Goal: Task Accomplishment & Management: Complete application form

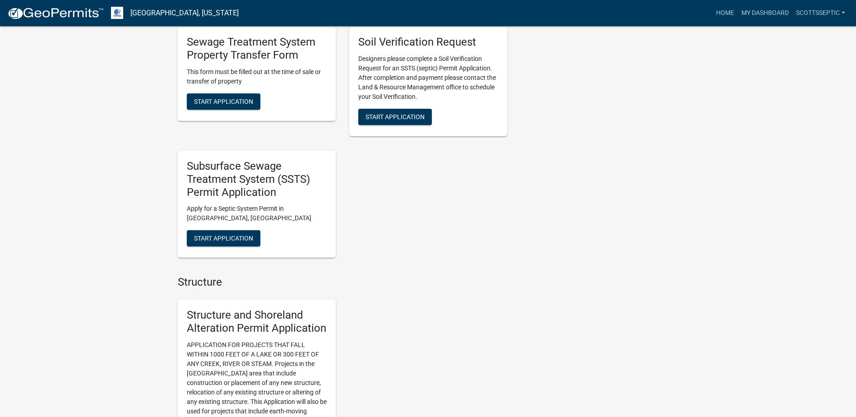
scroll to position [813, 0]
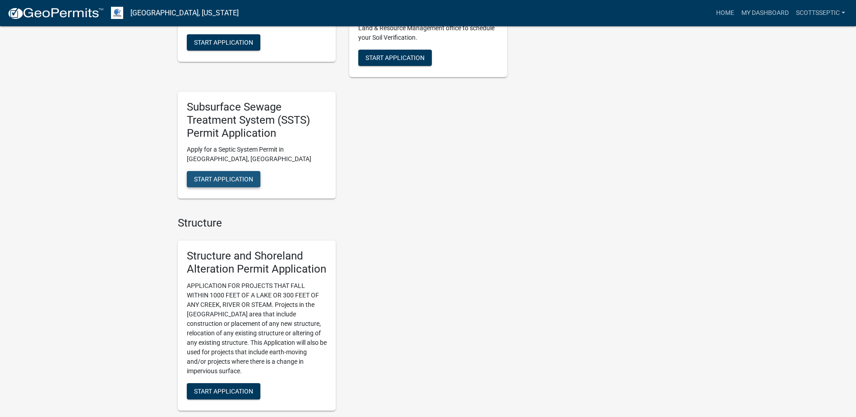
click at [234, 179] on span "Start Application" at bounding box center [223, 179] width 59 height 7
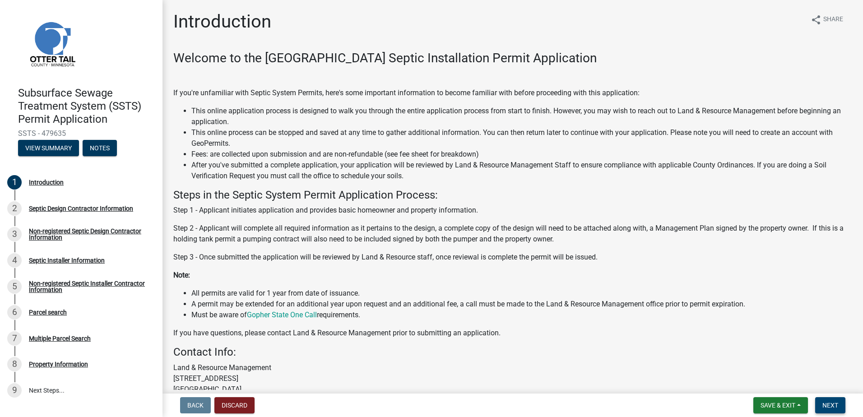
click at [826, 404] on span "Next" at bounding box center [830, 405] width 16 height 7
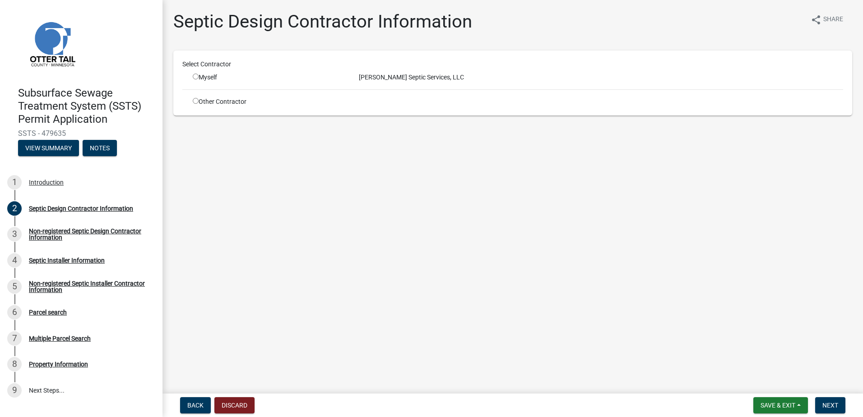
click at [194, 78] on input "radio" at bounding box center [196, 77] width 6 height 6
radio input "true"
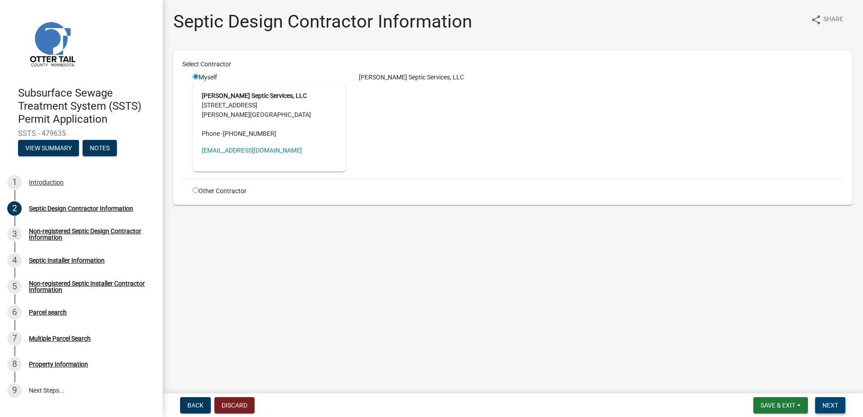
click at [827, 403] on span "Next" at bounding box center [830, 405] width 16 height 7
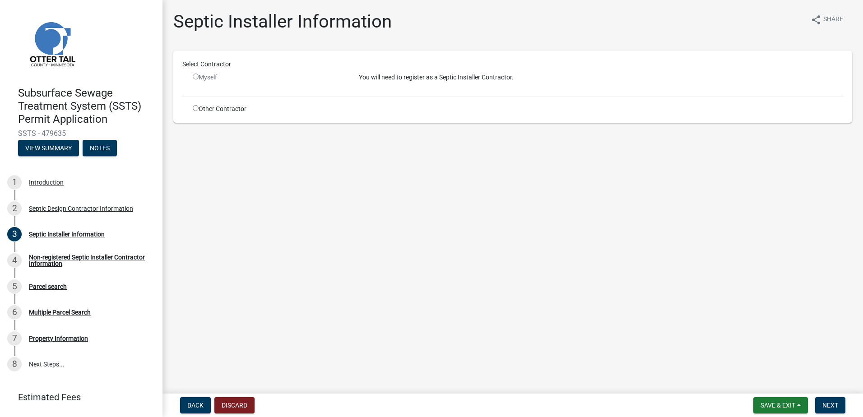
click at [193, 108] on input "radio" at bounding box center [196, 108] width 6 height 6
radio input "true"
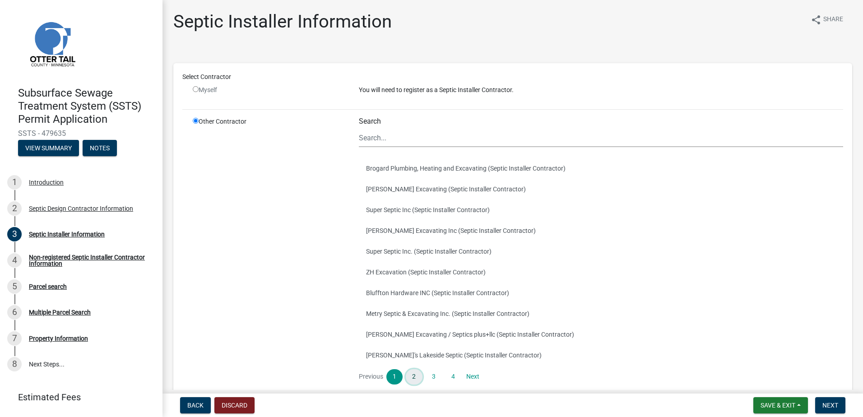
click at [412, 377] on link "2" at bounding box center [414, 376] width 16 height 15
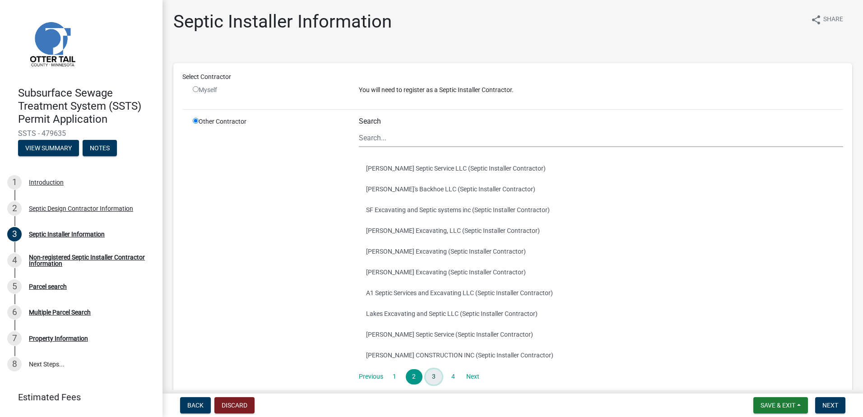
click at [427, 377] on link "3" at bounding box center [434, 376] width 16 height 15
click at [451, 377] on link "4" at bounding box center [453, 376] width 16 height 15
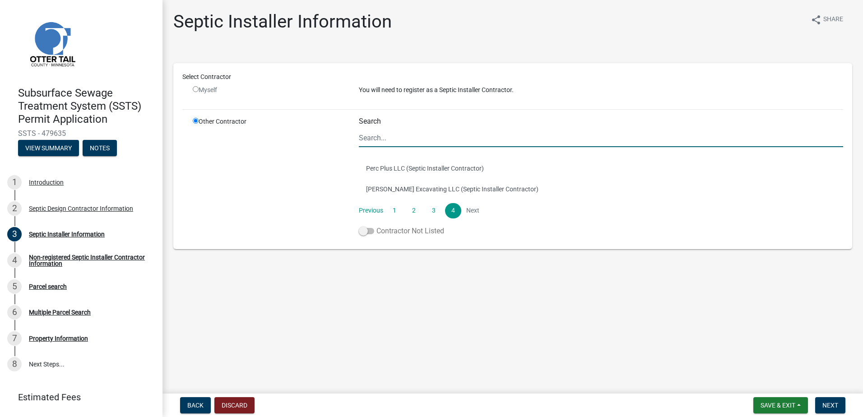
click at [362, 229] on span at bounding box center [366, 231] width 15 height 6
click at [376, 226] on input "Contractor Not Listed" at bounding box center [376, 226] width 0 height 0
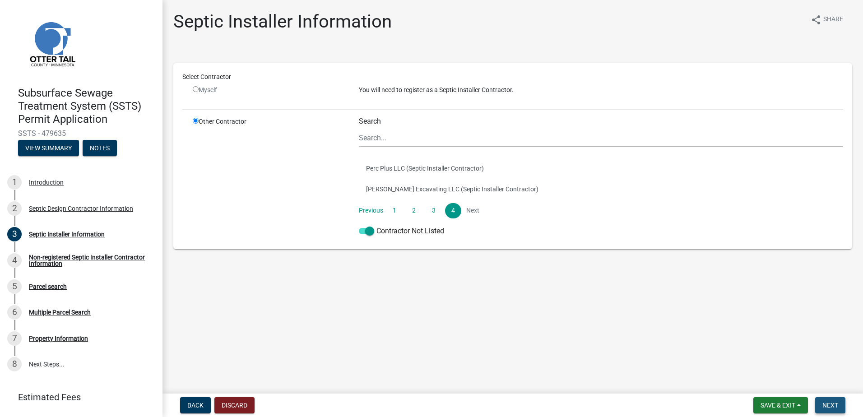
click at [831, 404] on span "Next" at bounding box center [830, 405] width 16 height 7
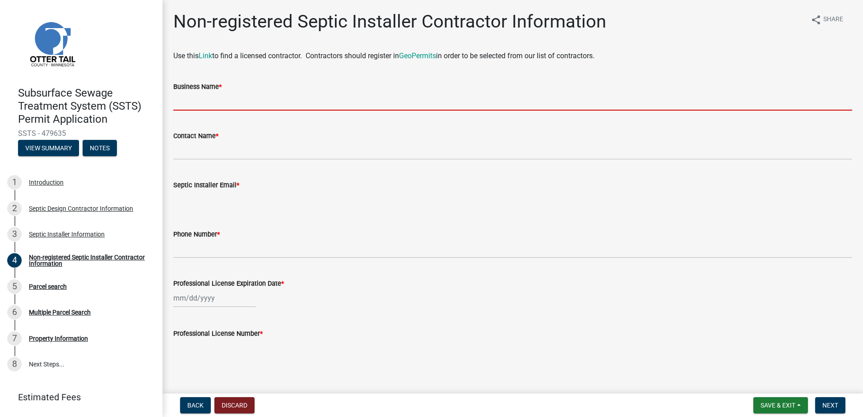
click at [192, 105] on input "Business Name *" at bounding box center [512, 101] width 679 height 19
type input "[PERSON_NAME] Excavating LLC"
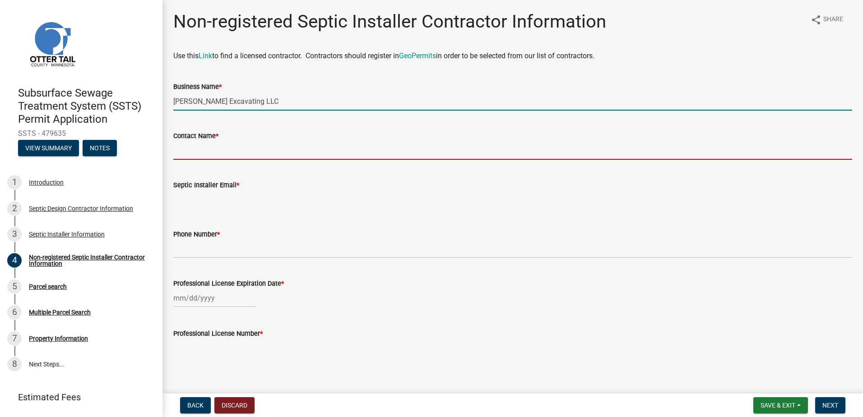
type input "[PERSON_NAME]"
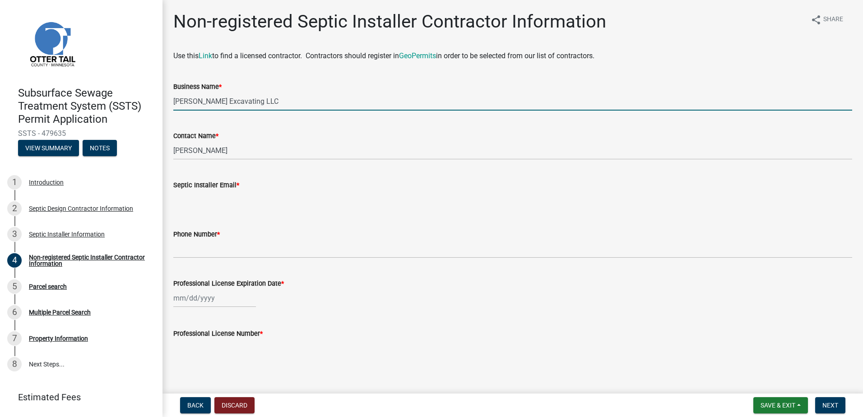
type input "[EMAIL_ADDRESS][DOMAIN_NAME]"
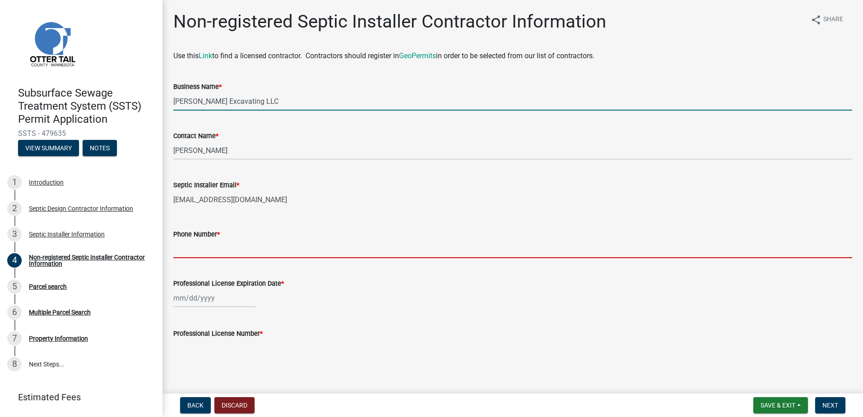
type input "2186391928"
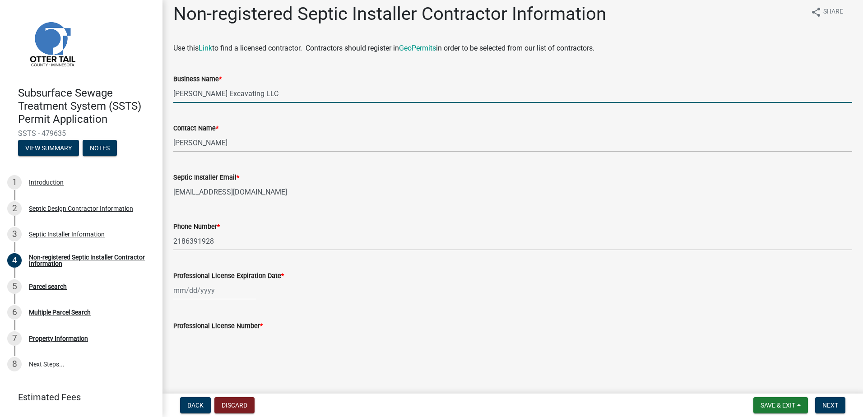
scroll to position [10, 0]
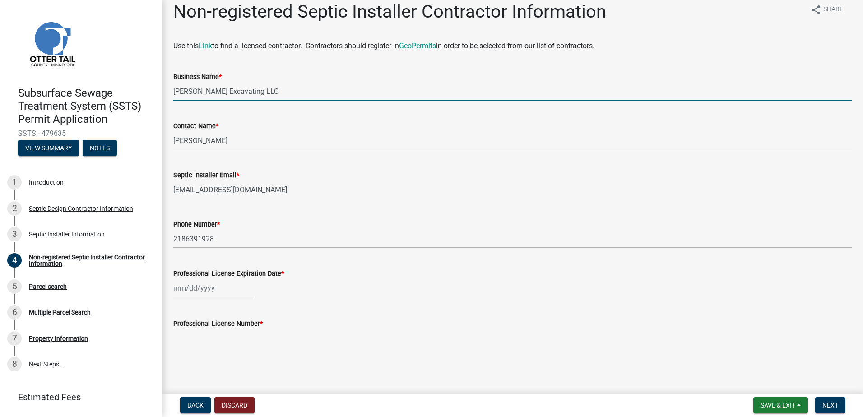
click at [185, 286] on div at bounding box center [214, 288] width 83 height 19
select select "9"
select select "2025"
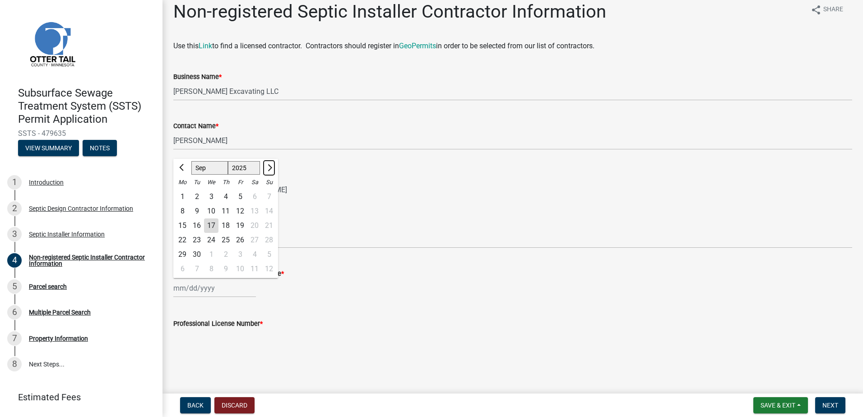
click at [271, 170] on button "Next month" at bounding box center [269, 168] width 11 height 14
select select "1"
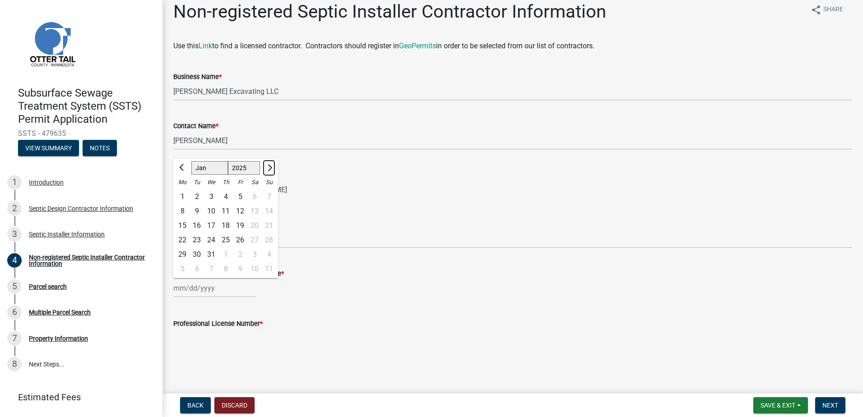
select select "2026"
click at [271, 169] on button "Next month" at bounding box center [269, 168] width 11 height 14
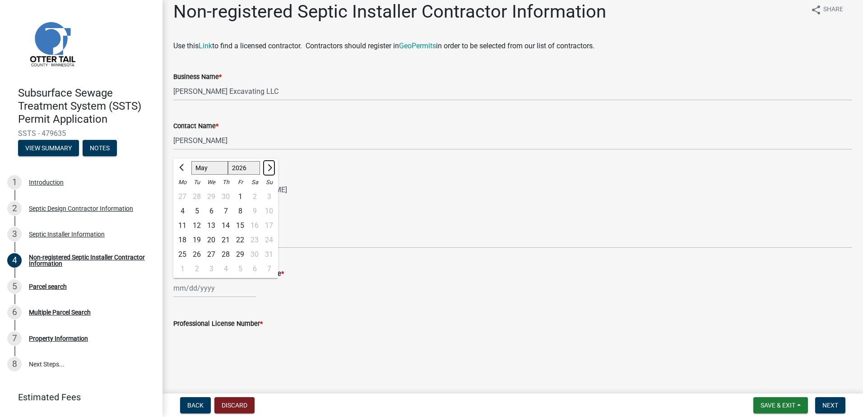
click at [270, 169] on button "Next month" at bounding box center [269, 168] width 11 height 14
click at [270, 169] on span "Next month" at bounding box center [268, 167] width 7 height 7
click at [269, 169] on span "Next month" at bounding box center [268, 167] width 7 height 7
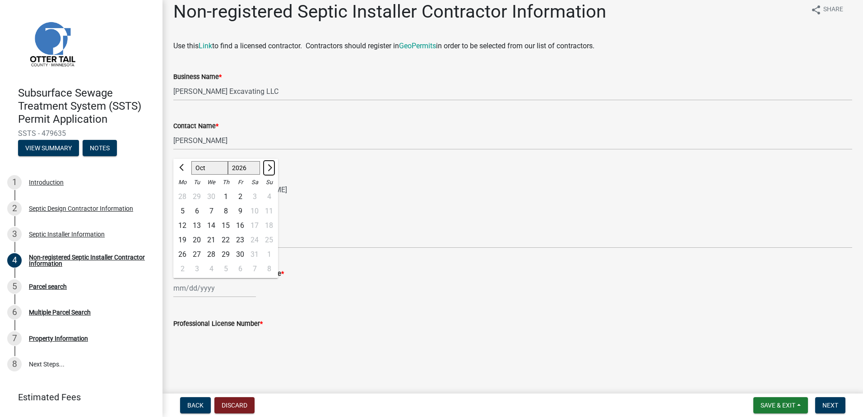
click at [269, 169] on span "Next month" at bounding box center [268, 167] width 7 height 7
select select "1"
select select "2027"
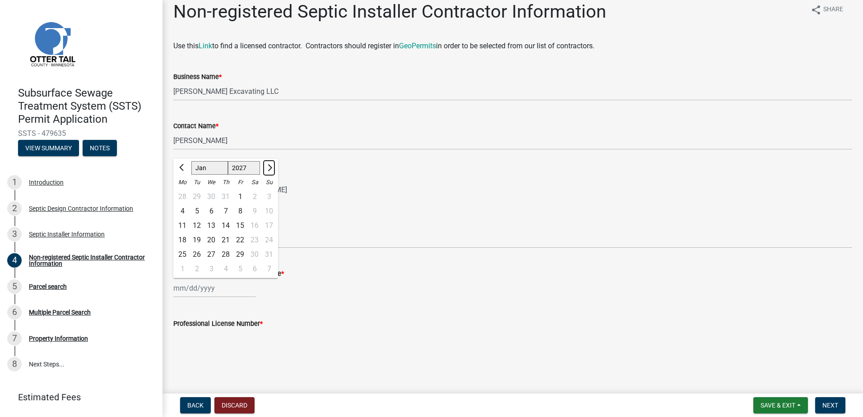
click at [269, 169] on span "Next month" at bounding box center [268, 167] width 7 height 7
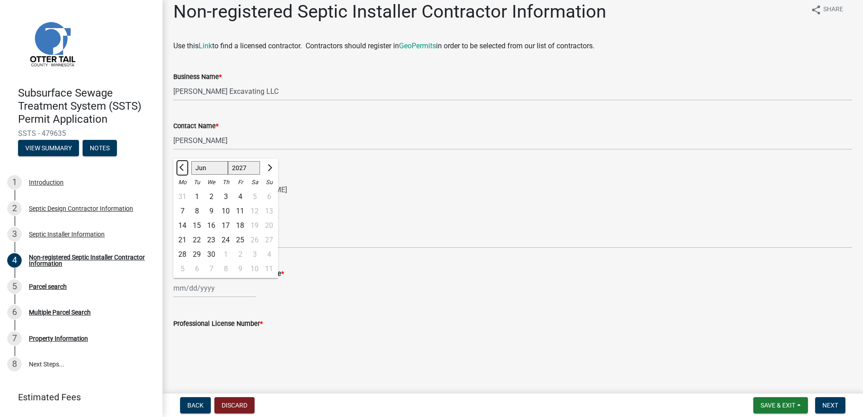
click at [181, 165] on span "Previous month" at bounding box center [182, 167] width 7 height 7
select select "5"
click at [201, 228] on div "11" at bounding box center [197, 225] width 14 height 14
type input "[DATE]"
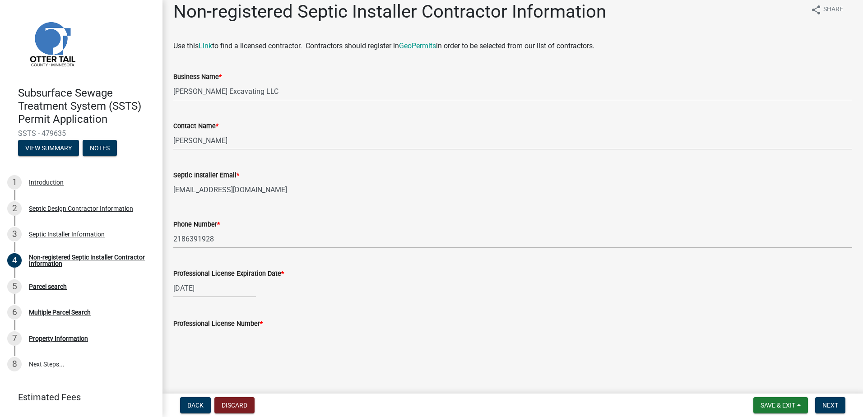
click at [177, 339] on input "Professional License Number *" at bounding box center [512, 338] width 679 height 19
type input "4162"
click at [831, 405] on span "Next" at bounding box center [830, 405] width 16 height 7
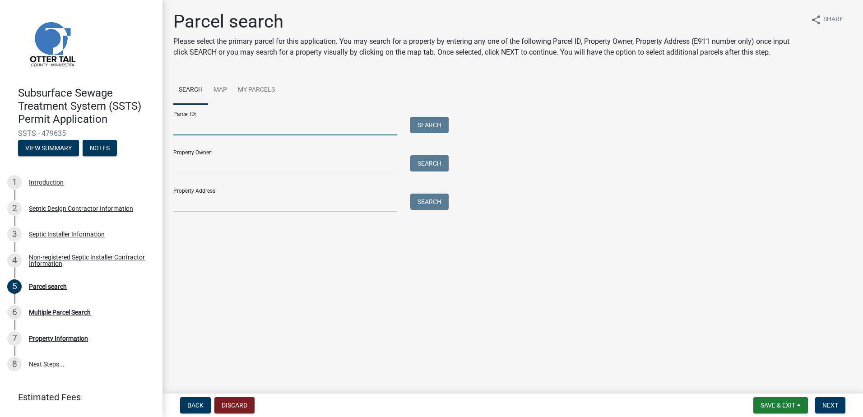
drag, startPoint x: 187, startPoint y: 130, endPoint x: 206, endPoint y: 128, distance: 19.1
click at [187, 130] on input "Parcel ID:" at bounding box center [284, 126] width 223 height 19
type input "05000240137000"
click at [425, 127] on button "Search" at bounding box center [429, 125] width 38 height 16
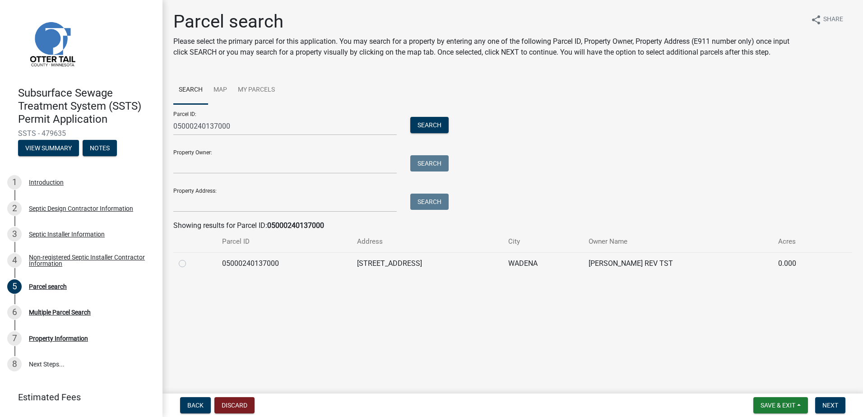
click at [190, 258] on label at bounding box center [190, 258] width 0 height 0
click at [190, 262] on input "radio" at bounding box center [193, 261] width 6 height 6
radio input "true"
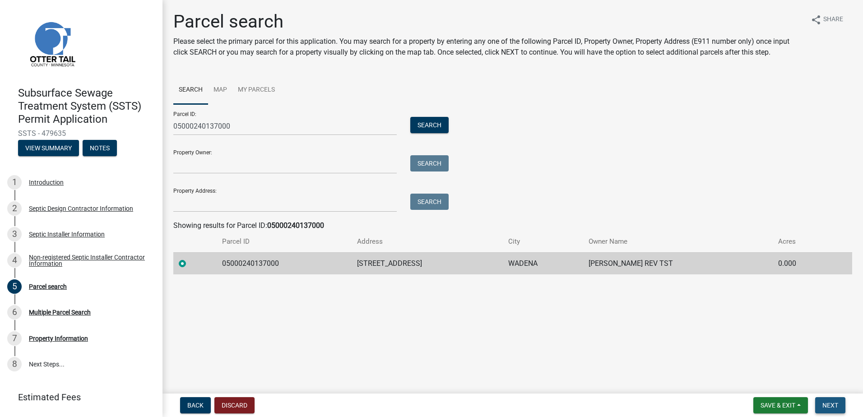
click at [832, 404] on span "Next" at bounding box center [830, 405] width 16 height 7
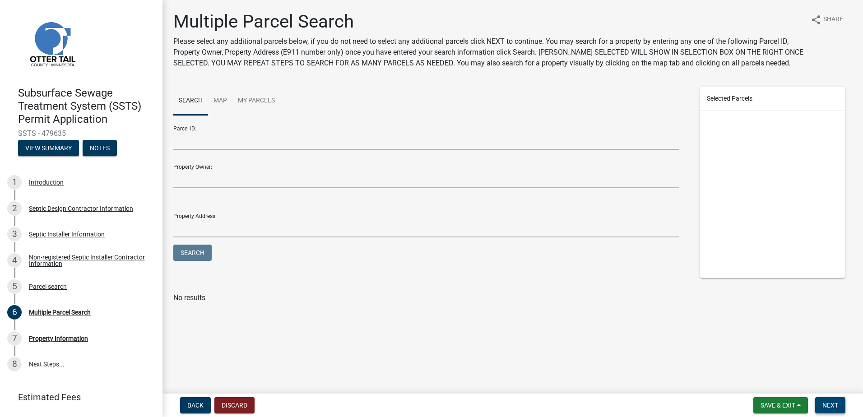
click at [827, 406] on span "Next" at bounding box center [830, 405] width 16 height 7
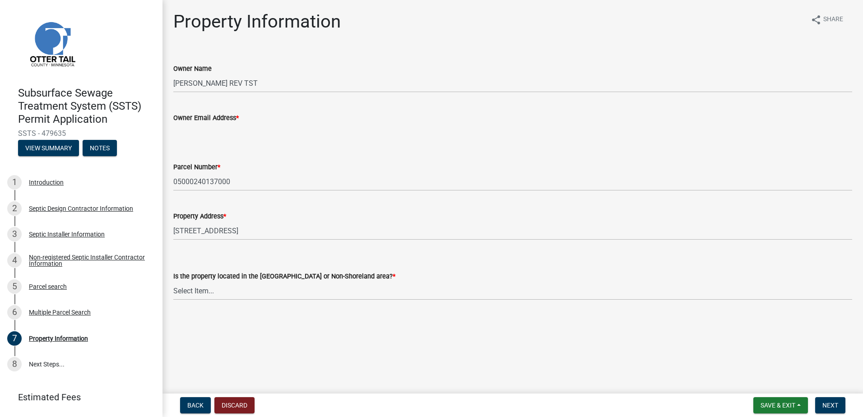
click at [190, 136] on input "Owner Email Address *" at bounding box center [512, 132] width 679 height 19
type input "[EMAIL_ADDRESS][DOMAIN_NAME]"
click at [189, 296] on select "Select Item... Shoreland Non-Shoreland" at bounding box center [512, 291] width 679 height 19
click at [173, 282] on select "Select Item... Shoreland Non-Shoreland" at bounding box center [512, 291] width 679 height 19
select select "5ed11e82-653f-4fcc-a472-8d95af57556c"
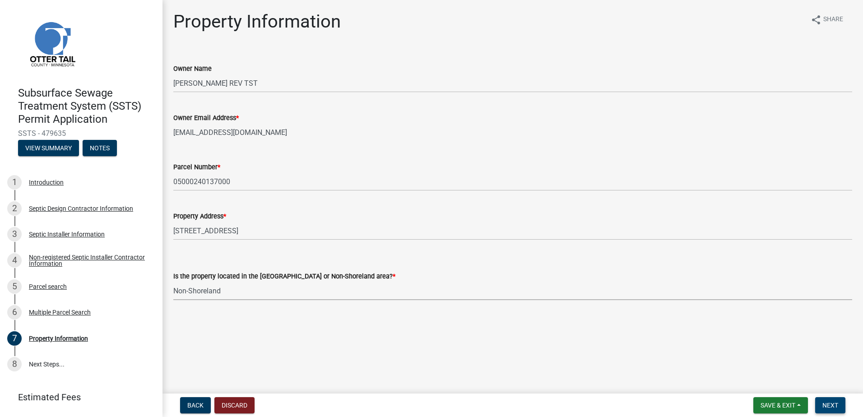
click at [830, 404] on span "Next" at bounding box center [830, 405] width 16 height 7
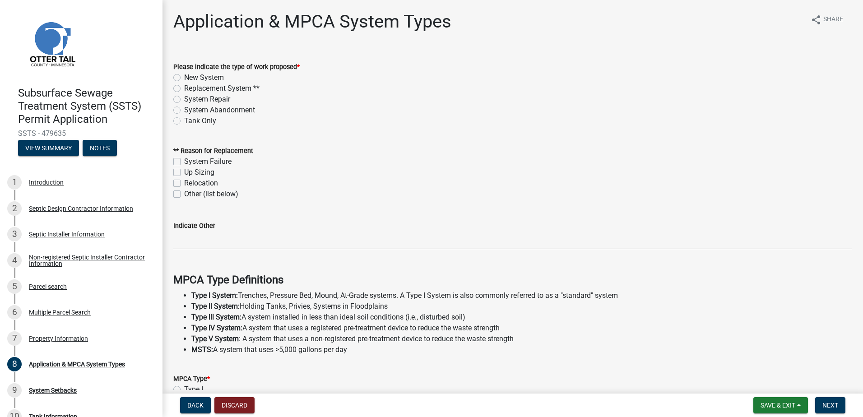
click at [184, 87] on label "Replacement System **" at bounding box center [221, 88] width 75 height 11
click at [184, 87] on input "Replacement System **" at bounding box center [187, 86] width 6 height 6
radio input "true"
click at [184, 173] on label "Up Sizing" at bounding box center [199, 172] width 30 height 11
click at [184, 173] on input "Up Sizing" at bounding box center [187, 170] width 6 height 6
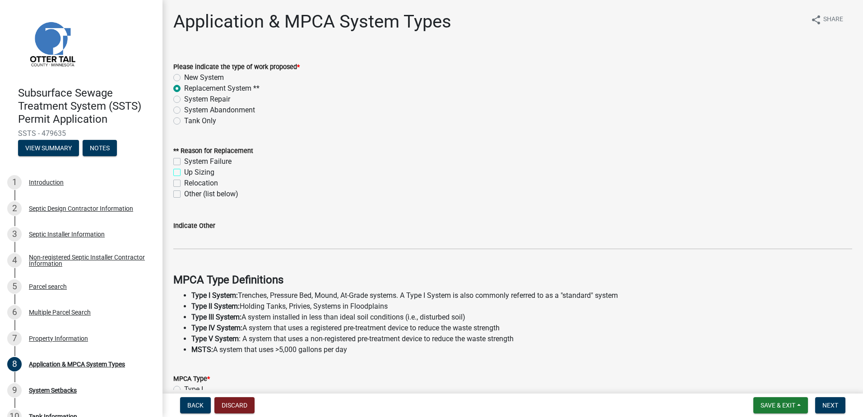
checkbox input "true"
checkbox input "false"
checkbox input "true"
checkbox input "false"
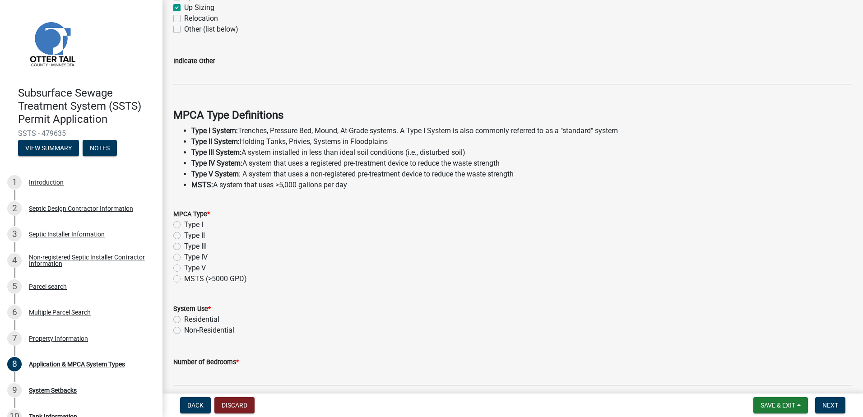
scroll to position [181, 0]
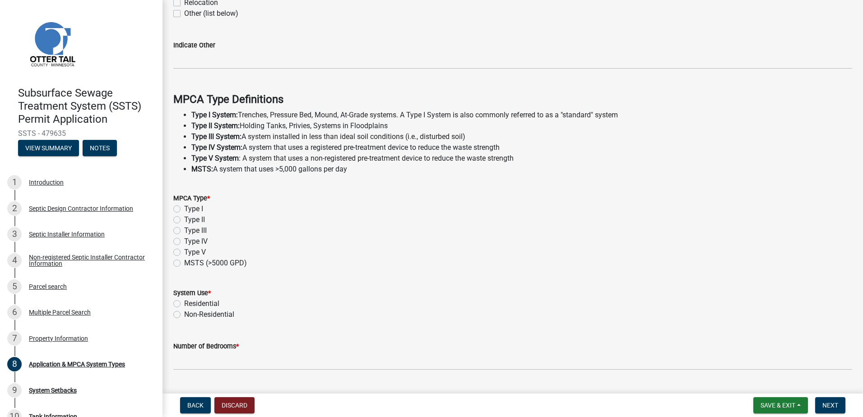
click at [184, 210] on label "Type I" at bounding box center [193, 209] width 19 height 11
click at [184, 209] on input "Type I" at bounding box center [187, 207] width 6 height 6
radio input "true"
click at [184, 304] on label "Residential" at bounding box center [201, 303] width 35 height 11
click at [184, 304] on input "Residential" at bounding box center [187, 301] width 6 height 6
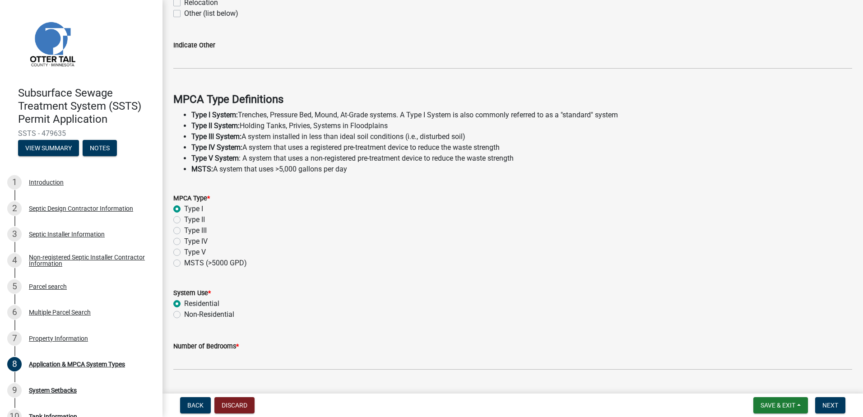
radio input "true"
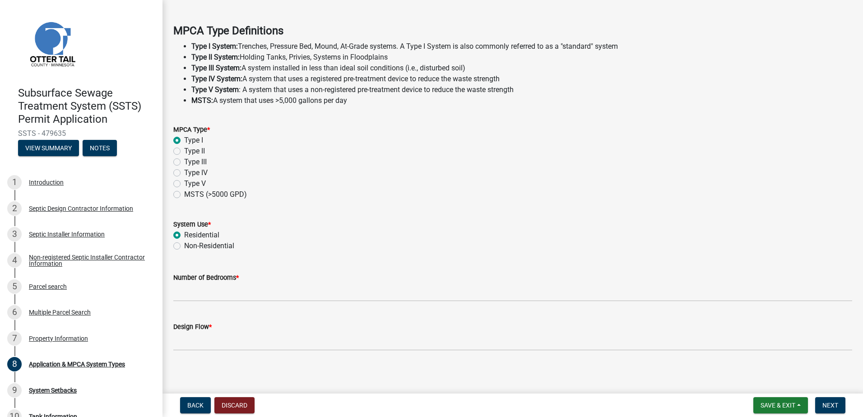
scroll to position [252, 0]
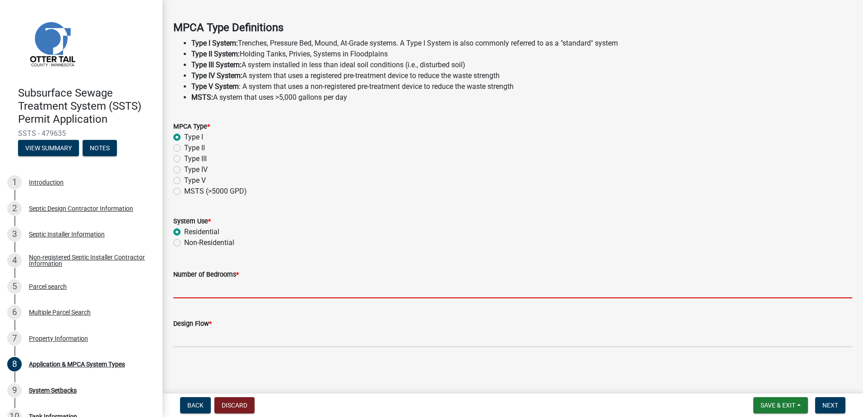
click at [175, 288] on input "Number of Bedrooms *" at bounding box center [512, 289] width 679 height 19
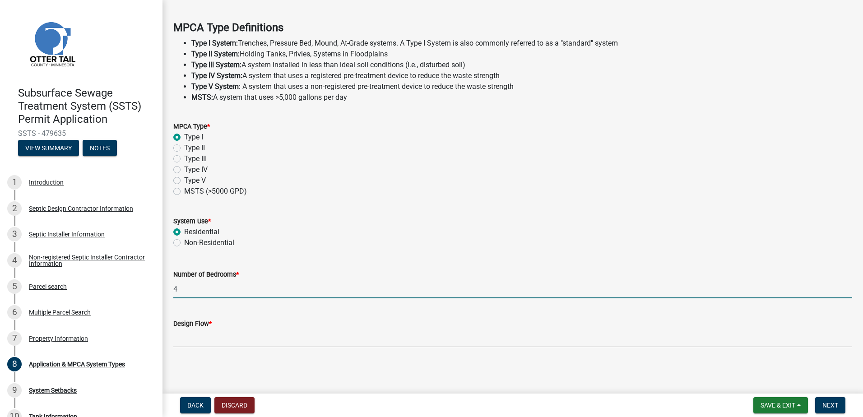
type input "4"
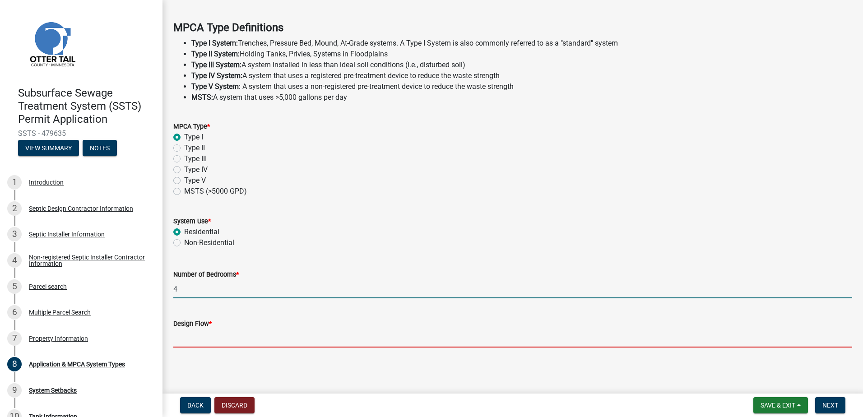
click at [186, 342] on input "Design Flow *" at bounding box center [512, 338] width 679 height 19
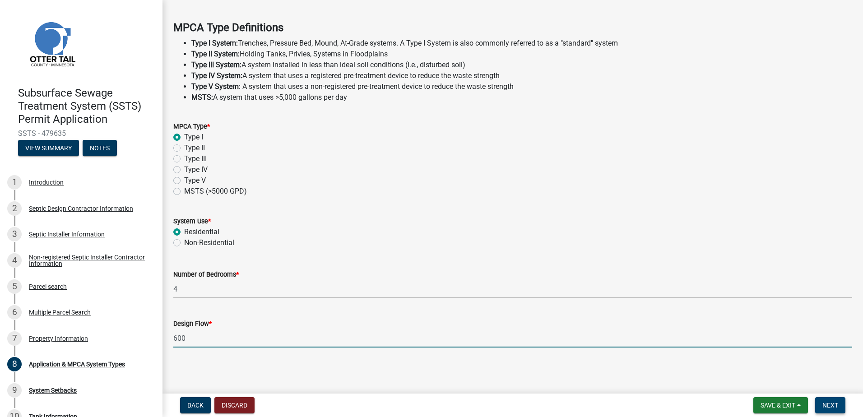
type input "600"
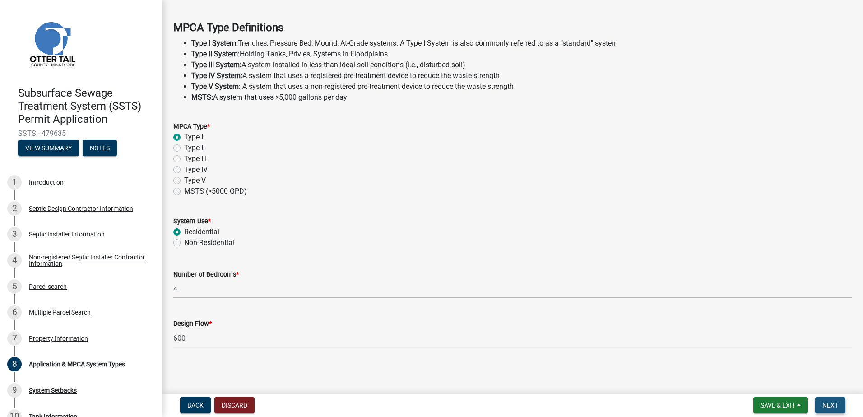
click at [832, 406] on span "Next" at bounding box center [830, 405] width 16 height 7
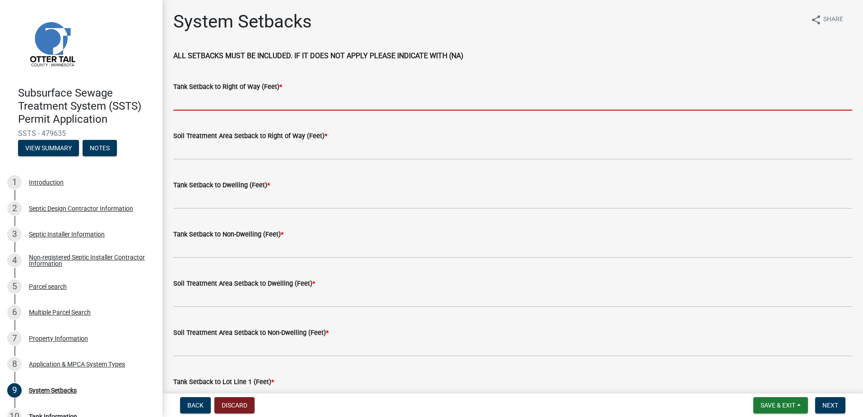
click at [196, 104] on input "Tank Setback to Right of Way (Feet) *" at bounding box center [512, 101] width 679 height 19
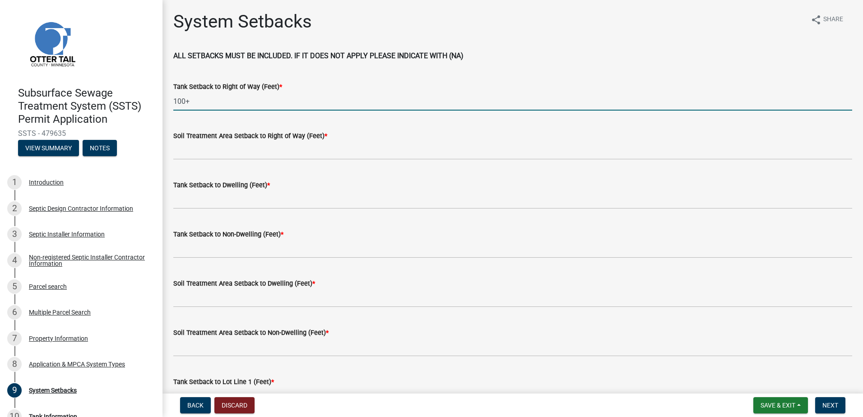
type input "100+"
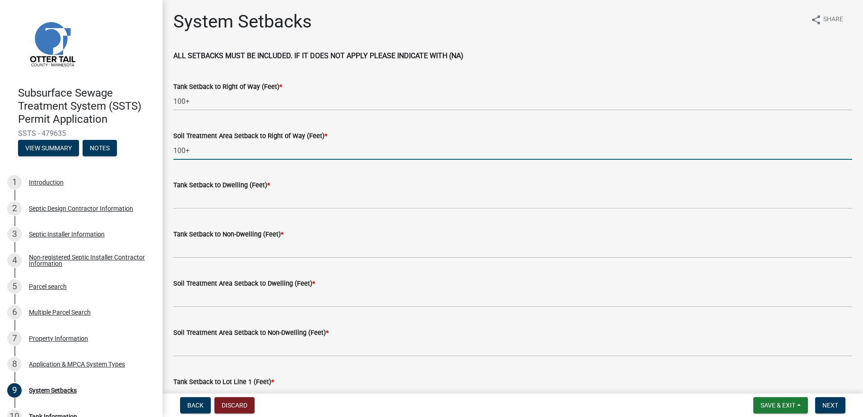
type input "100+"
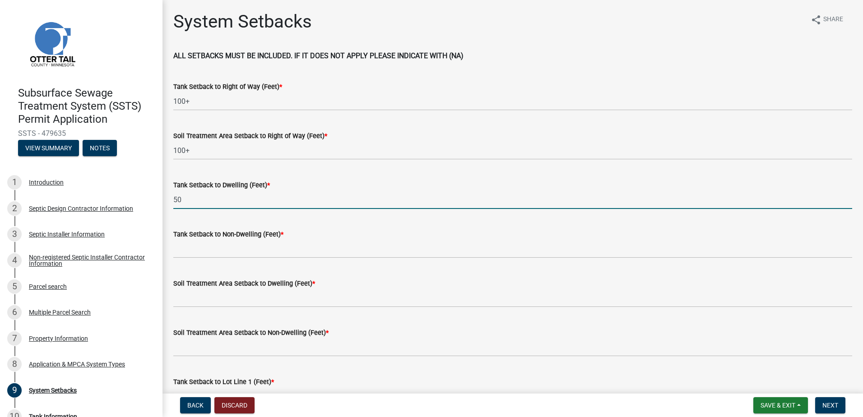
type input "50"
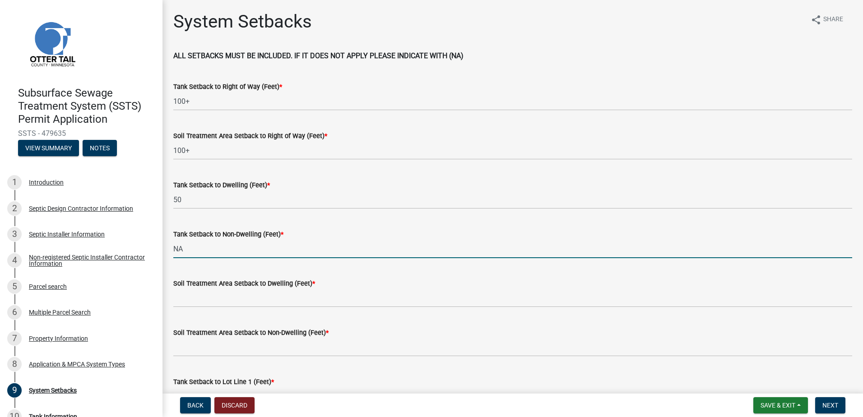
type input "NA"
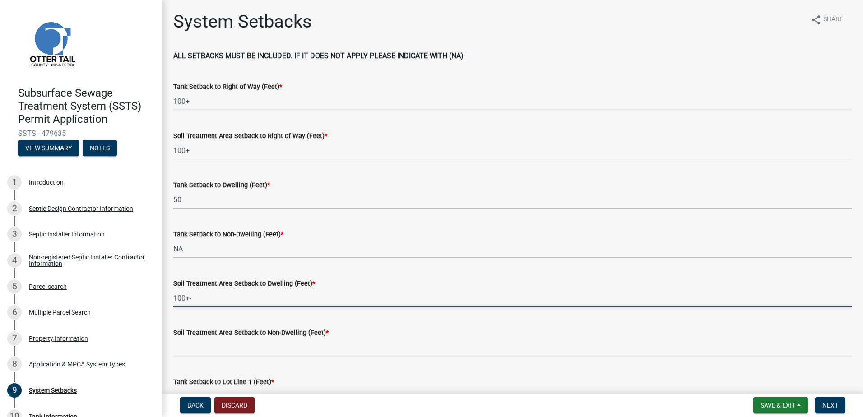
type input "100+-"
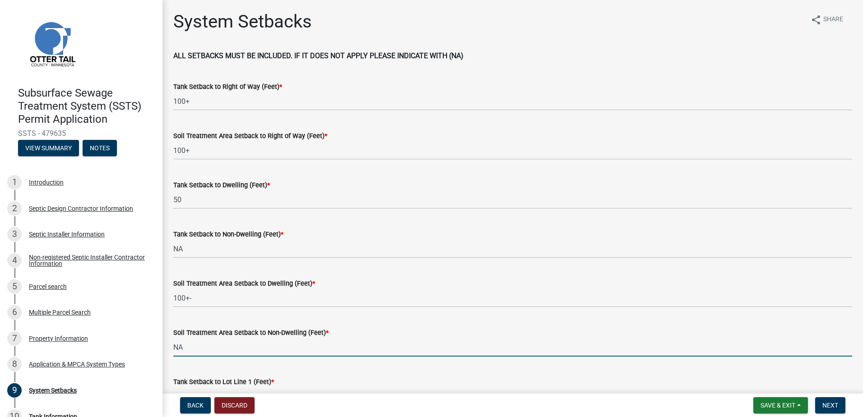
type input "NA"
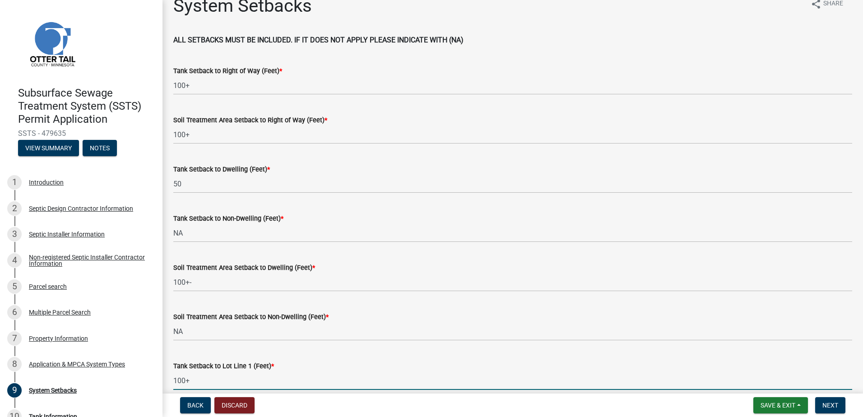
type input "100+"
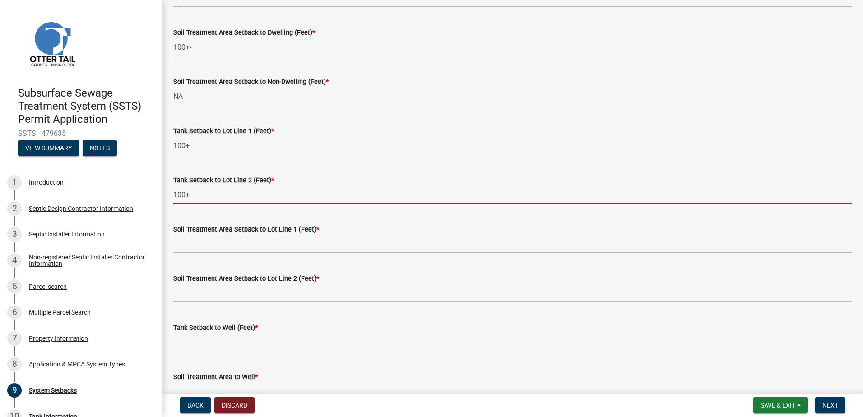
type input "100+"
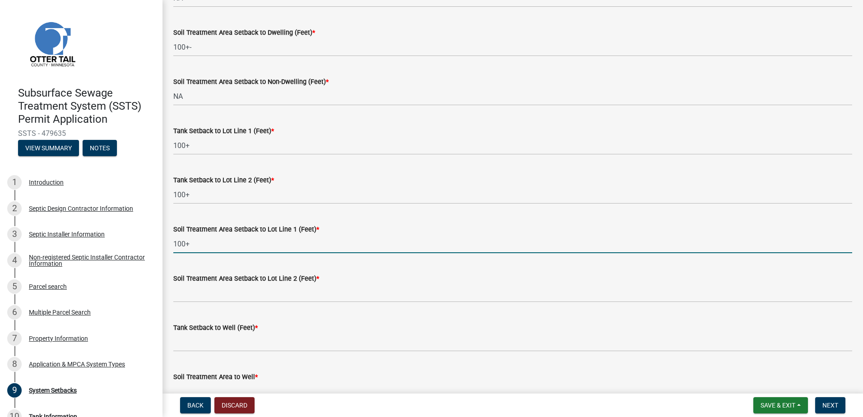
type input "100+"
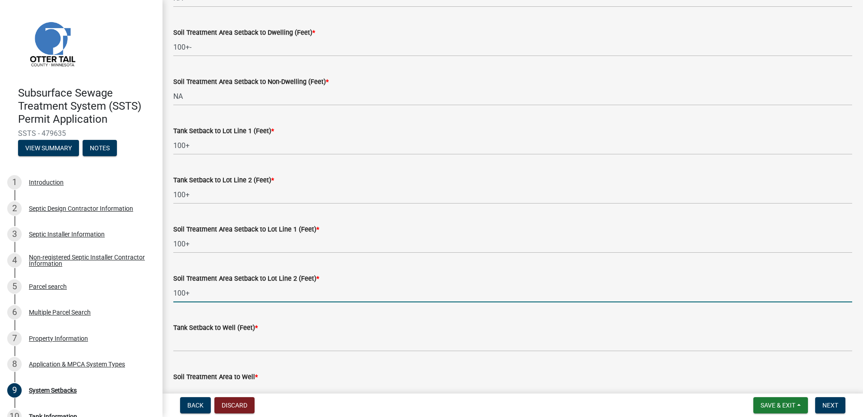
type input "100+"
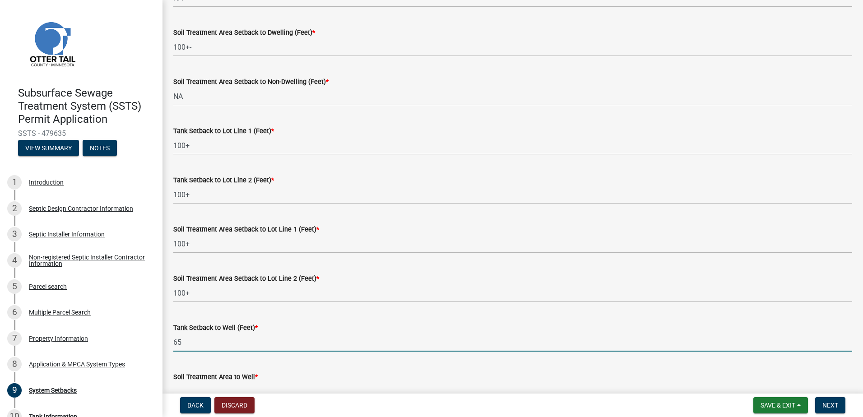
type input "65"
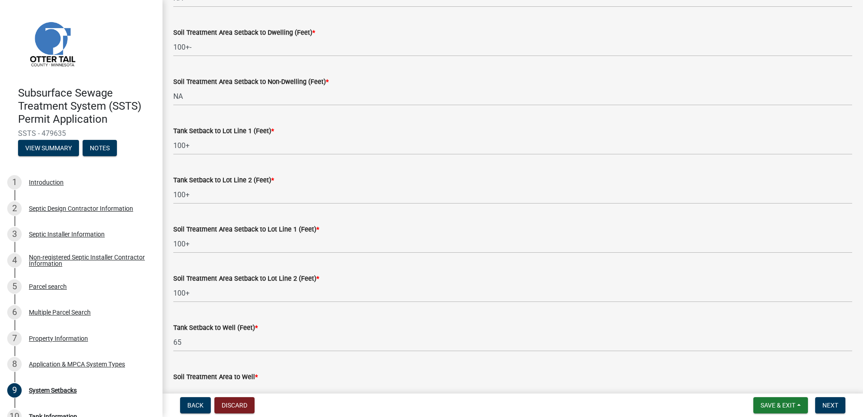
scroll to position [262, 0]
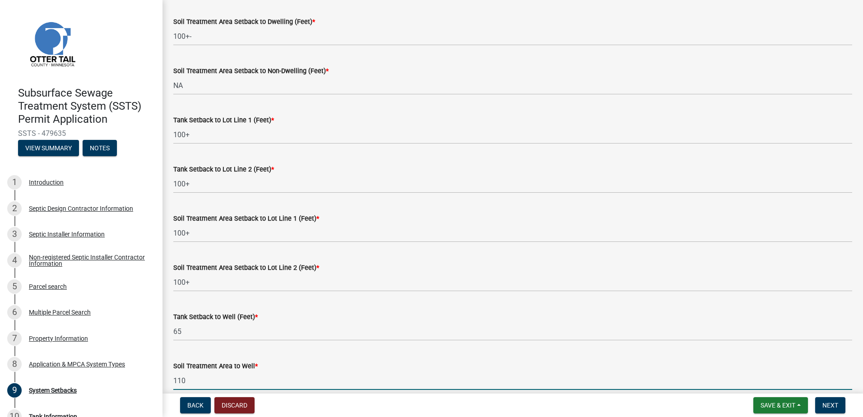
type input "110"
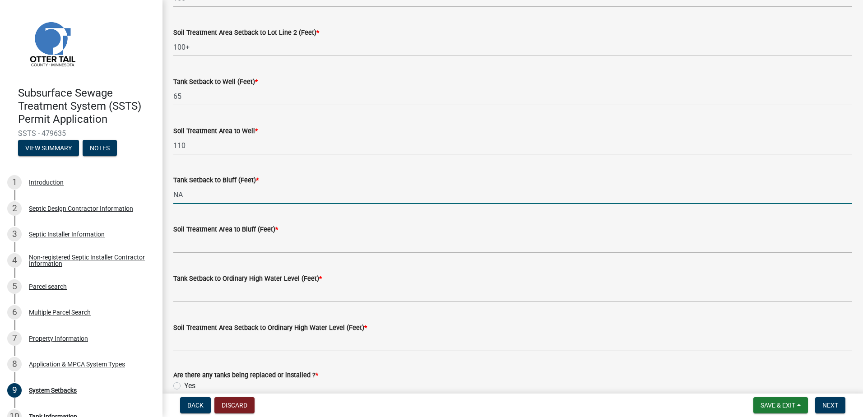
type input "NA"
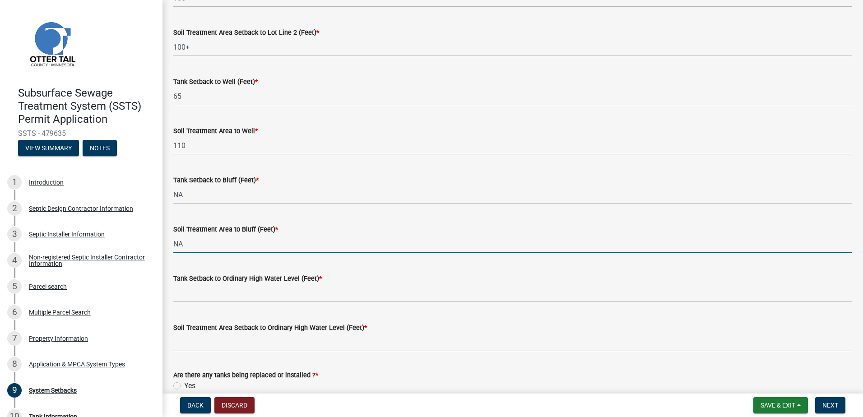
type input "NA"
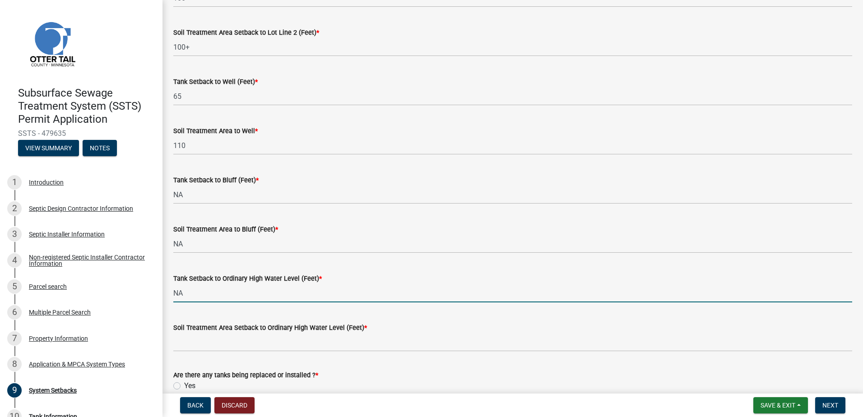
type input "NA"
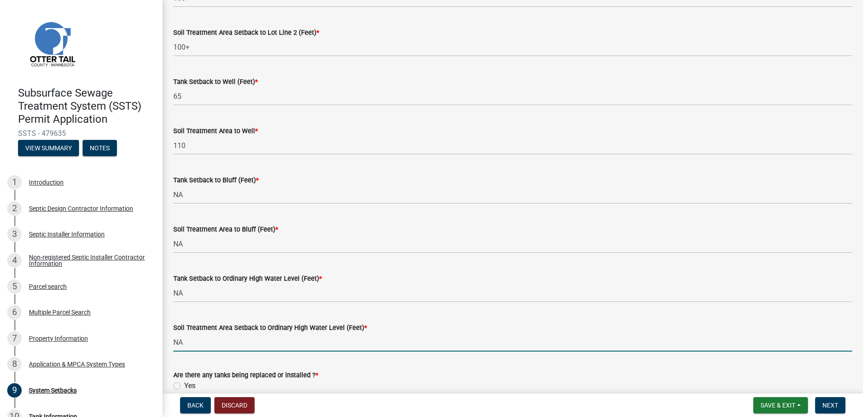
type input "NA"
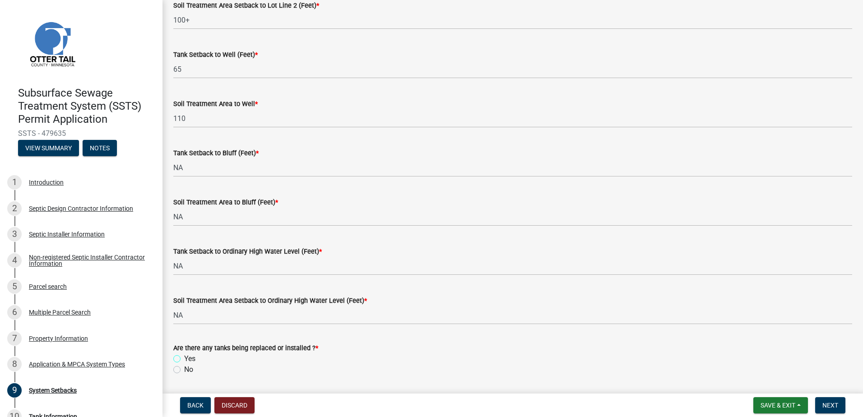
scroll to position [553, 0]
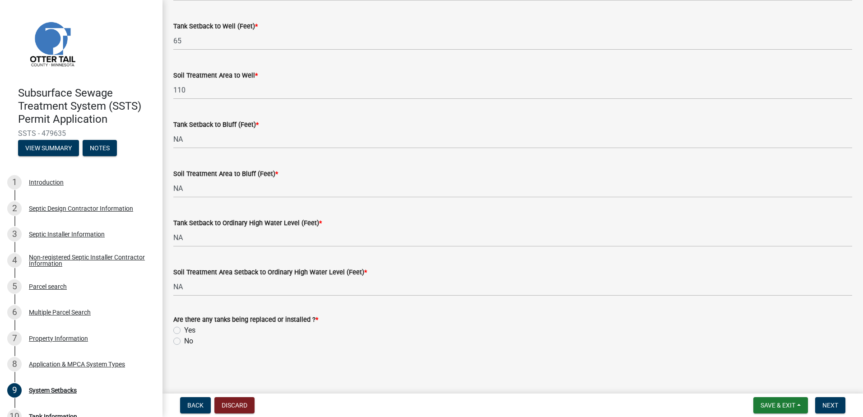
click at [184, 329] on label "Yes" at bounding box center [189, 330] width 11 height 11
click at [184, 329] on input "Yes" at bounding box center [187, 328] width 6 height 6
radio input "true"
click at [831, 407] on span "Next" at bounding box center [830, 405] width 16 height 7
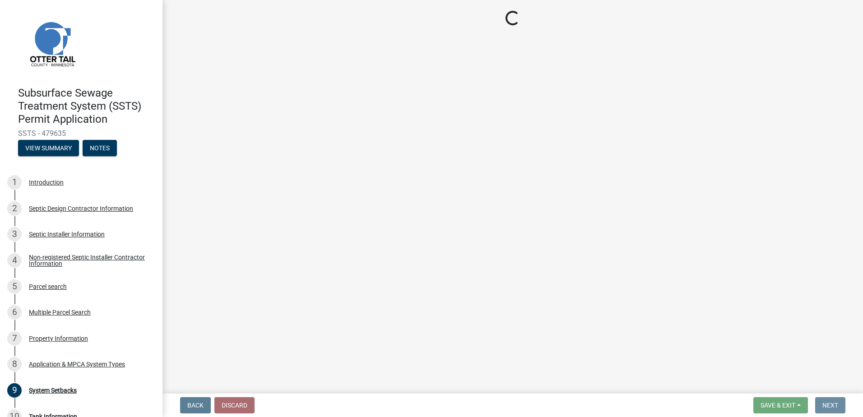
scroll to position [0, 0]
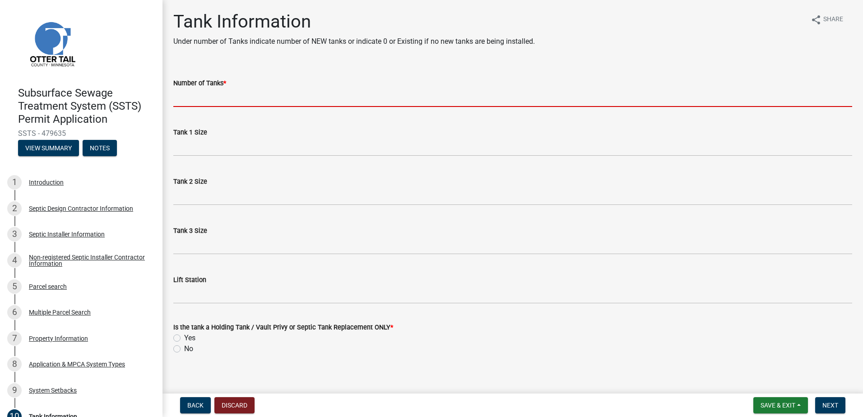
click at [191, 106] on input "Number of Tanks *" at bounding box center [512, 97] width 679 height 19
type input "2"
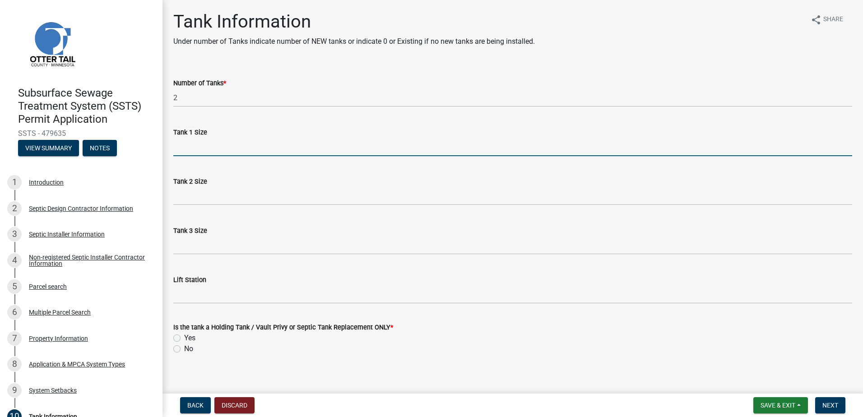
click at [195, 155] on input "Tank 1 Size" at bounding box center [512, 147] width 679 height 19
type input "1500-2"
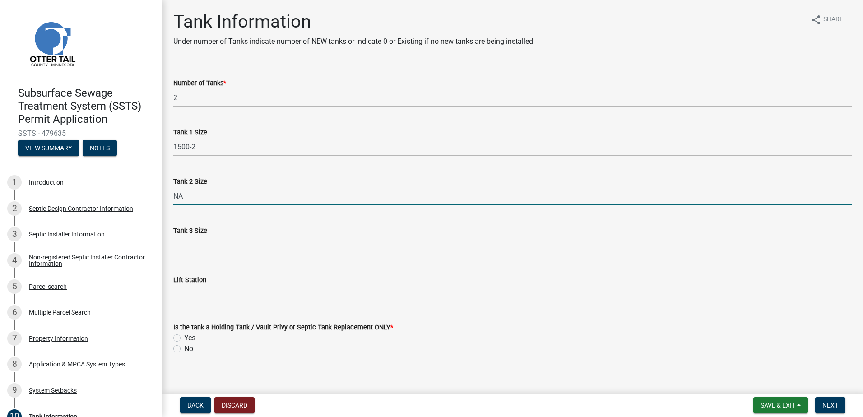
type input "NA"
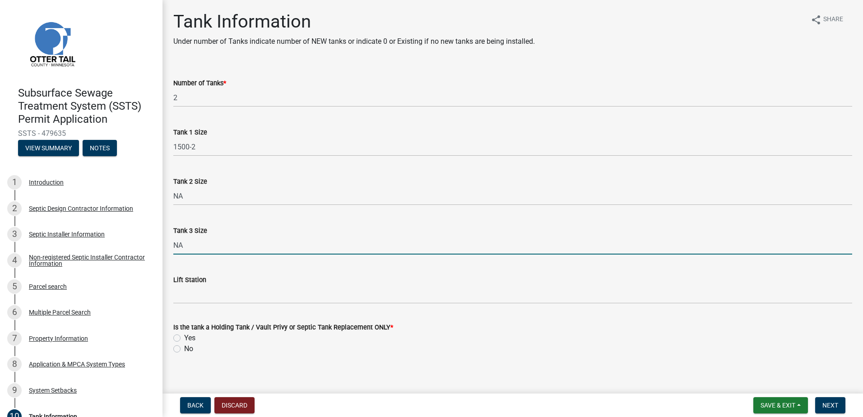
type input "NA"
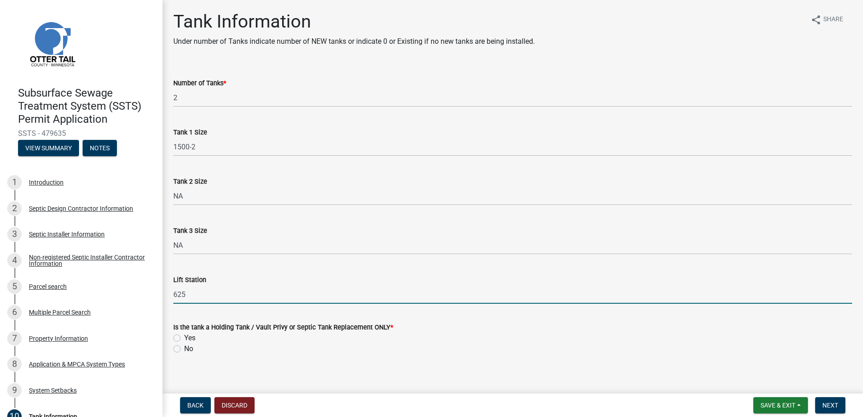
type input "625"
click at [184, 346] on label "No" at bounding box center [188, 349] width 9 height 11
click at [184, 346] on input "No" at bounding box center [187, 347] width 6 height 6
radio input "true"
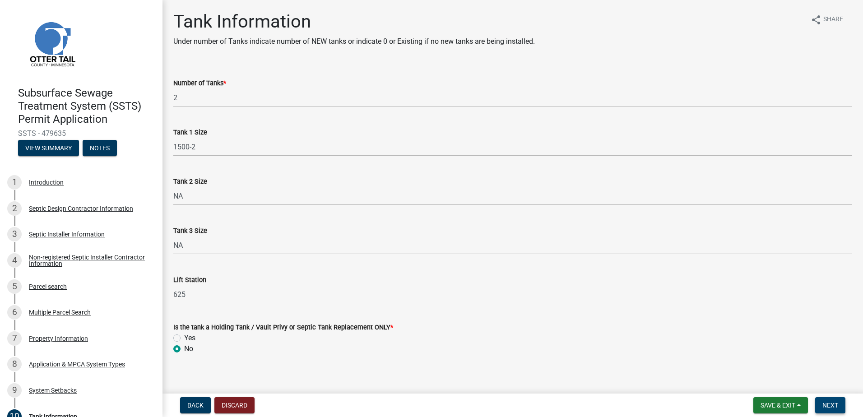
click at [831, 399] on button "Next" at bounding box center [830, 405] width 30 height 16
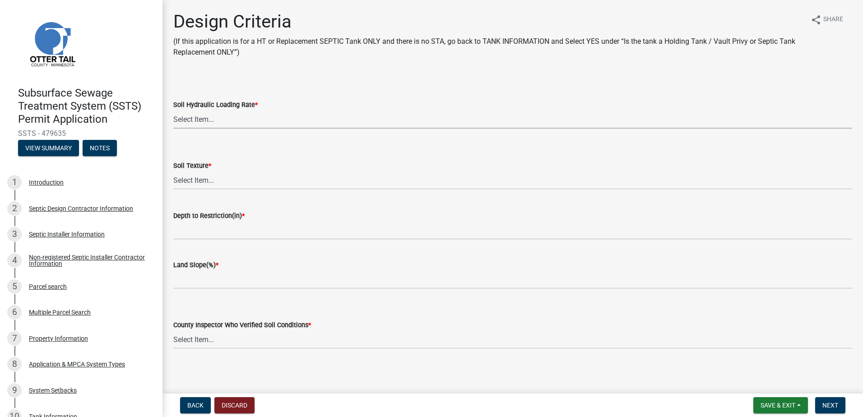
click at [180, 121] on select "Select Item... 1.6 gpd/ft2 1.2 gpd/ft2 1.0 gpd/ft2 0.87 gpd/ft2 0.78 gpd/ft2 0.…" at bounding box center [512, 119] width 679 height 19
click at [173, 110] on select "Select Item... 1.6 gpd/ft2 1.2 gpd/ft2 1.0 gpd/ft2 0.87 gpd/ft2 0.78 gpd/ft2 0.…" at bounding box center [512, 119] width 679 height 19
select select "161dc003-2926-44f5-9717-bc9d566eecc1"
click at [197, 180] on select "Select Item... Coarse Sand (COS) Sand (S) Fine Sand (FS) Very Fine Sand (VFS) L…" at bounding box center [512, 180] width 679 height 19
click at [173, 171] on select "Select Item... Coarse Sand (COS) Sand (S) Fine Sand (FS) Very Fine Sand (VFS) L…" at bounding box center [512, 180] width 679 height 19
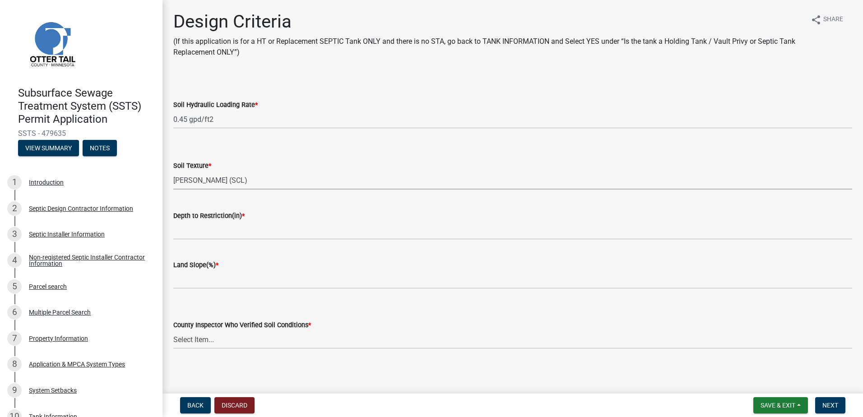
select select "3153871a-0646-45c0-8d36-98762e1aaded"
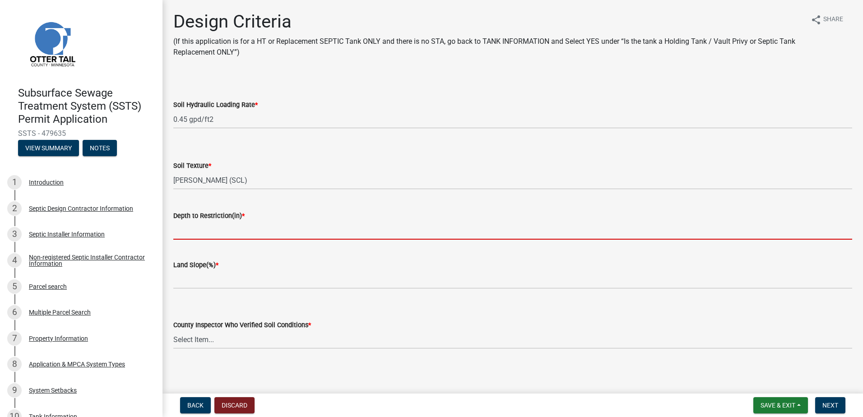
click at [204, 228] on input "Depth to Restriction(in) *" at bounding box center [512, 230] width 679 height 19
type input "12"
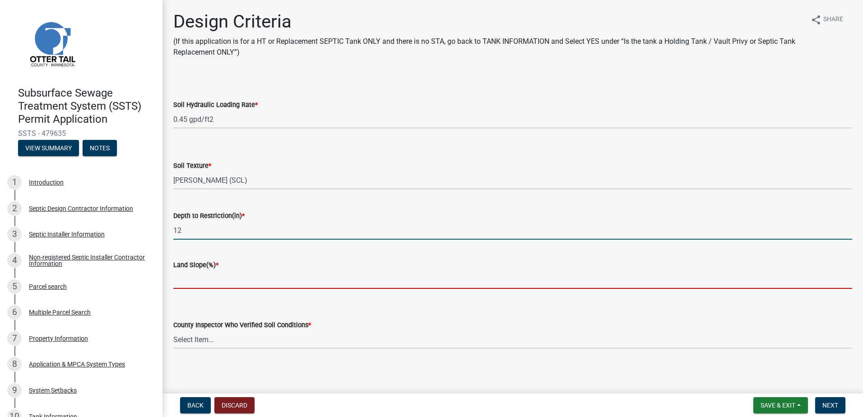
click at [184, 284] on input "Land Slope(%) *" at bounding box center [512, 279] width 679 height 19
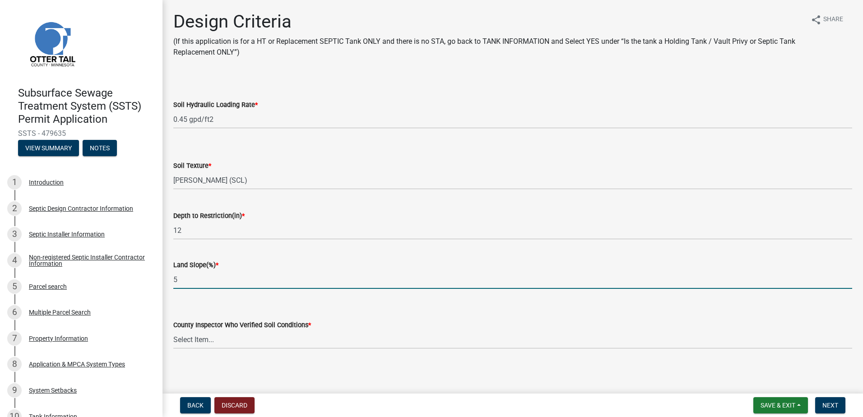
type input "5"
click at [180, 343] on select "Select Item... [PERSON_NAME] [PERSON_NAME] [PERSON_NAME] [PERSON_NAME] [PERSON_…" at bounding box center [512, 339] width 679 height 19
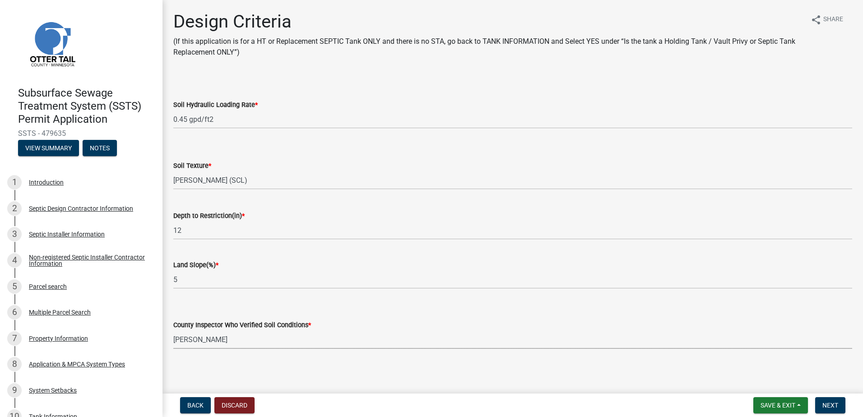
click at [173, 330] on select "Select Item... [PERSON_NAME] [PERSON_NAME] [PERSON_NAME] [PERSON_NAME] [PERSON_…" at bounding box center [512, 339] width 679 height 19
select select "14354fbd-e666-4c9c-b77c-8c181d233a28"
click at [824, 403] on span "Next" at bounding box center [830, 405] width 16 height 7
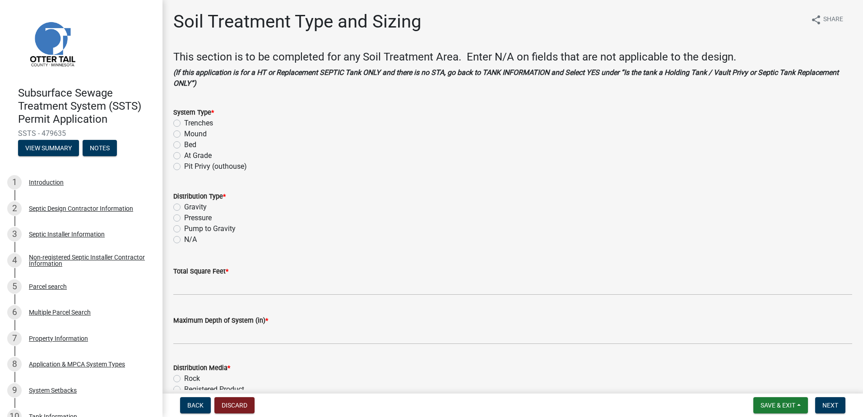
click at [184, 132] on label "Mound" at bounding box center [195, 134] width 23 height 11
click at [184, 132] on input "Mound" at bounding box center [187, 132] width 6 height 6
radio input "true"
click at [184, 216] on label "Pressure" at bounding box center [198, 218] width 28 height 11
click at [184, 216] on input "Pressure" at bounding box center [187, 216] width 6 height 6
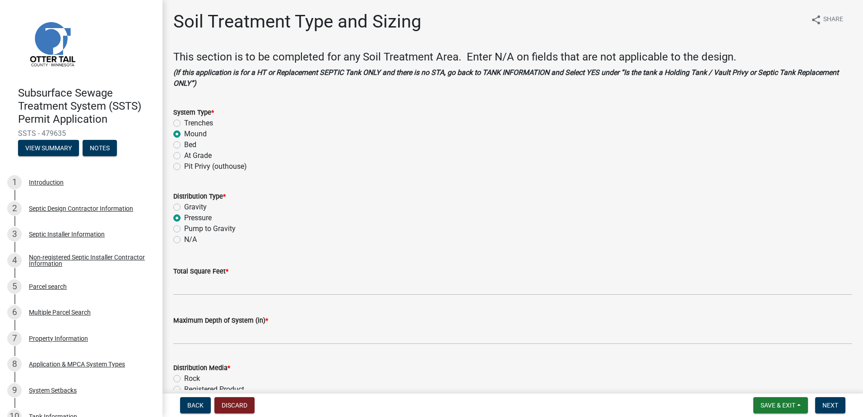
radio input "true"
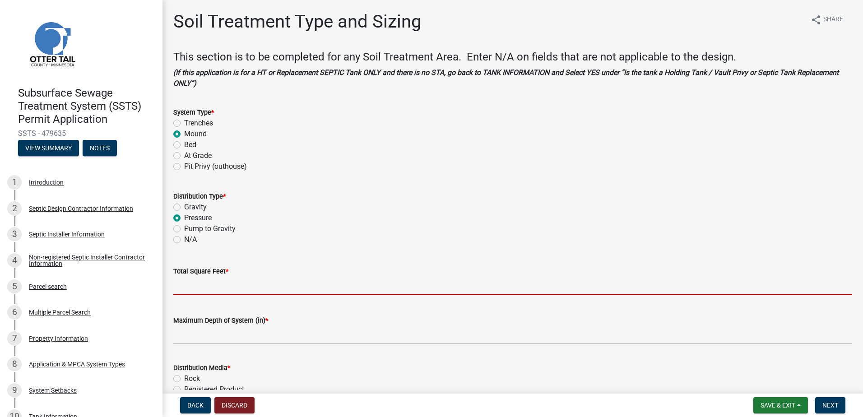
click at [182, 287] on input "Total Square Feet *" at bounding box center [512, 286] width 679 height 19
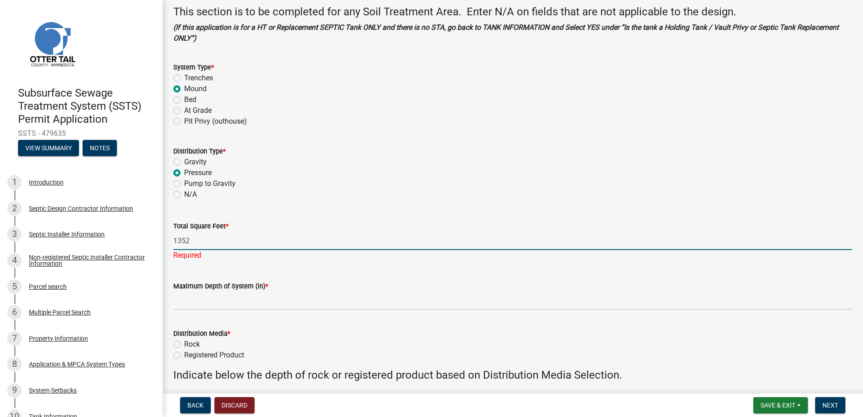
type input "1352"
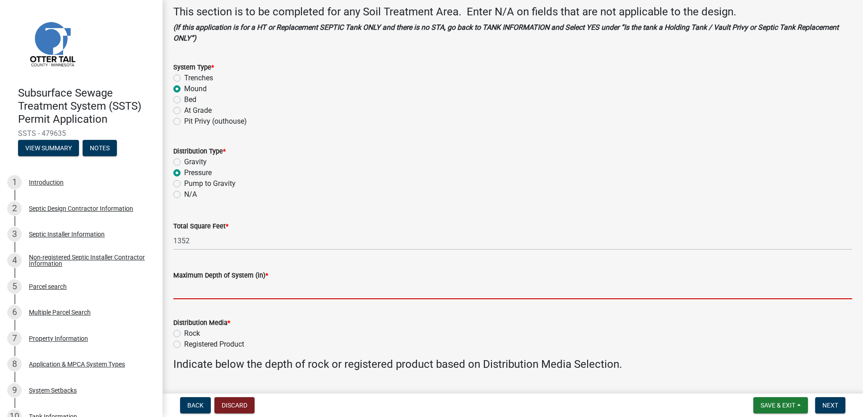
type input "2' Sand Lift"
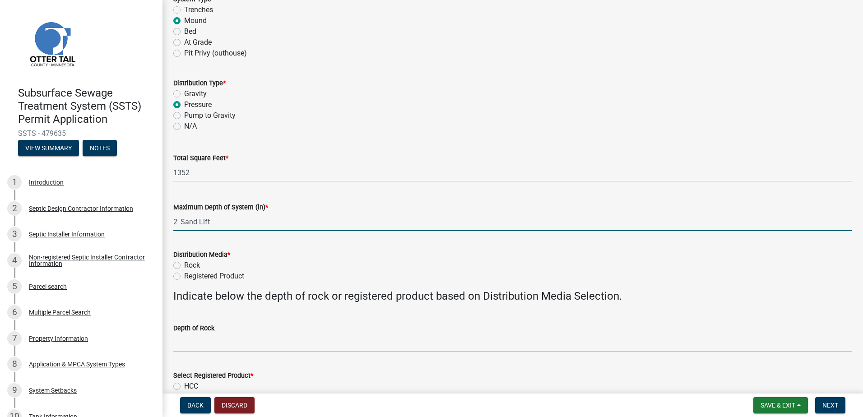
scroll to position [135, 0]
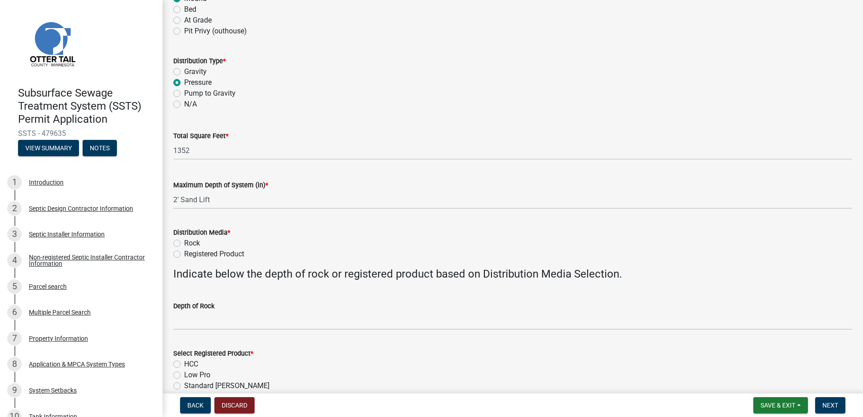
click at [184, 244] on label "Rock" at bounding box center [192, 243] width 16 height 11
click at [184, 244] on input "Rock" at bounding box center [187, 241] width 6 height 6
radio input "true"
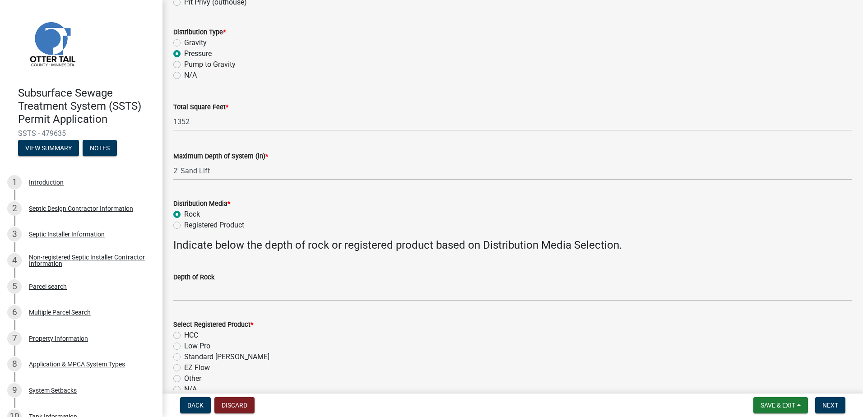
scroll to position [181, 0]
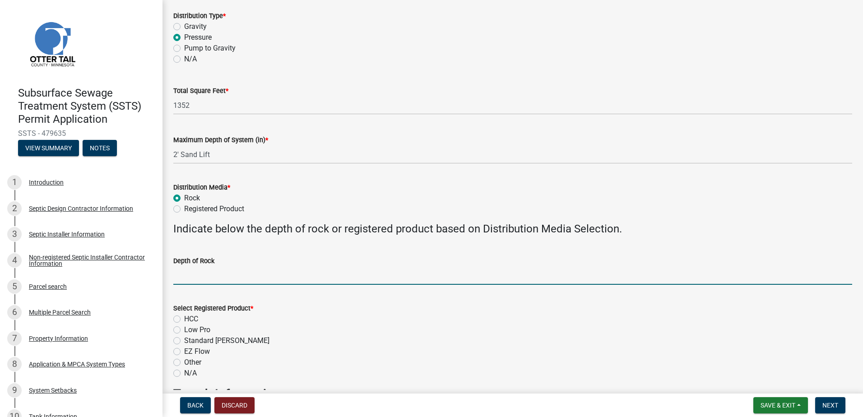
click at [191, 274] on input "Depth of Rock" at bounding box center [512, 275] width 679 height 19
type input "9" Under Pipe"
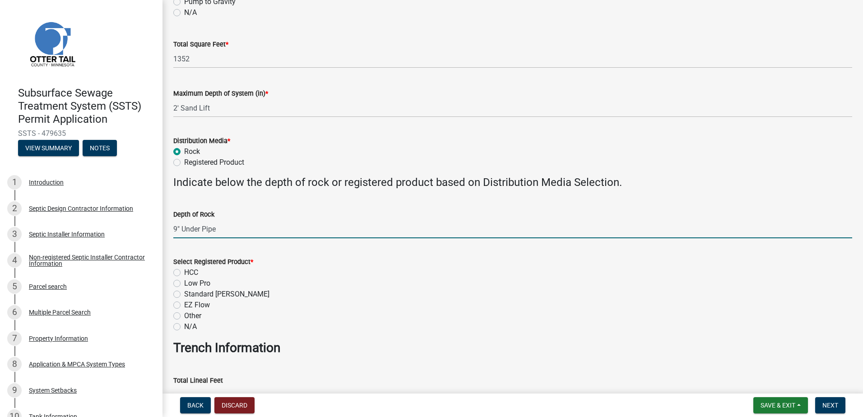
scroll to position [271, 0]
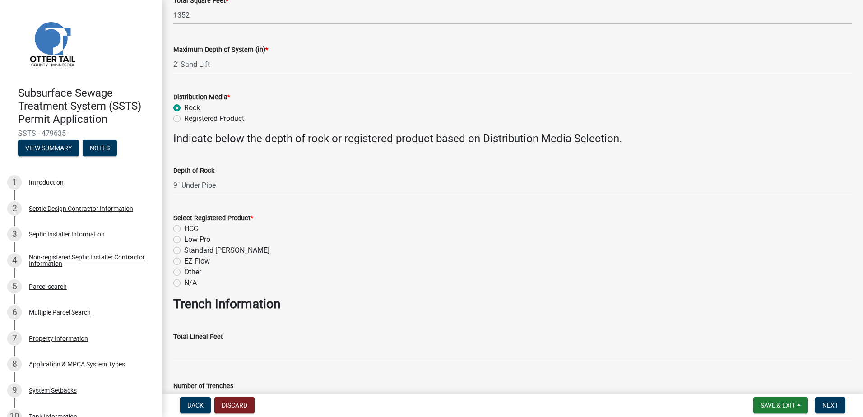
click at [171, 281] on div "Select Registered Product * HCC Low Pro Standard [PERSON_NAME] EZ Flow Other N/A" at bounding box center [513, 245] width 692 height 87
click at [184, 283] on label "N/A" at bounding box center [190, 283] width 13 height 11
click at [184, 283] on input "N/A" at bounding box center [187, 281] width 6 height 6
radio input "true"
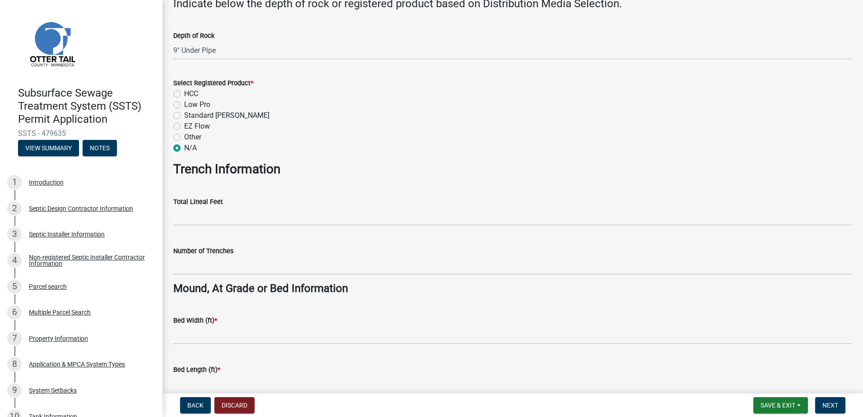
scroll to position [406, 0]
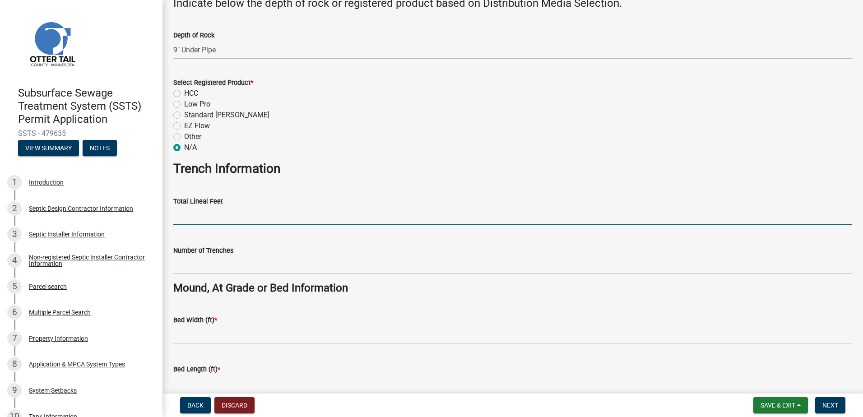
click at [200, 219] on input "Total Lineal Feet" at bounding box center [512, 216] width 679 height 19
type input "NA"
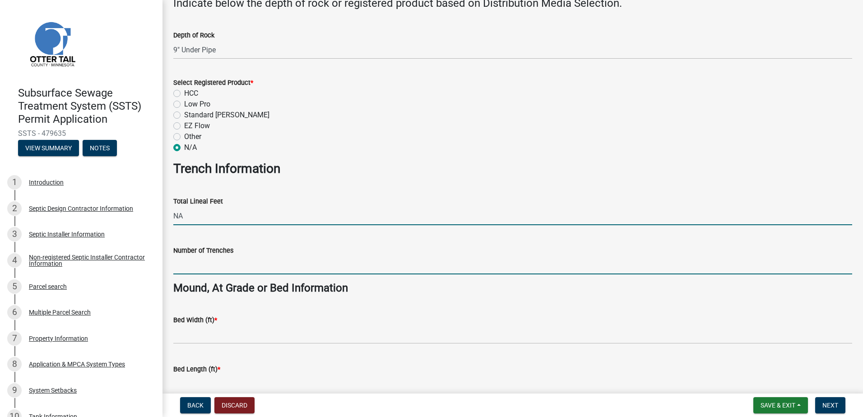
click at [200, 259] on input "Number of Trenches" at bounding box center [512, 265] width 679 height 19
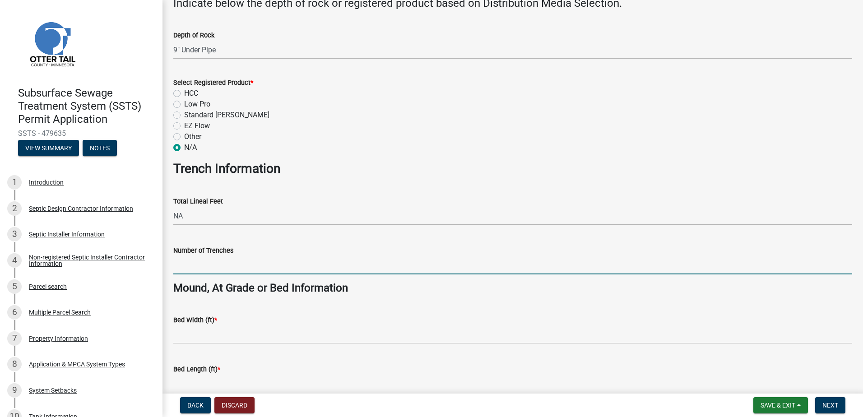
type input "NA"
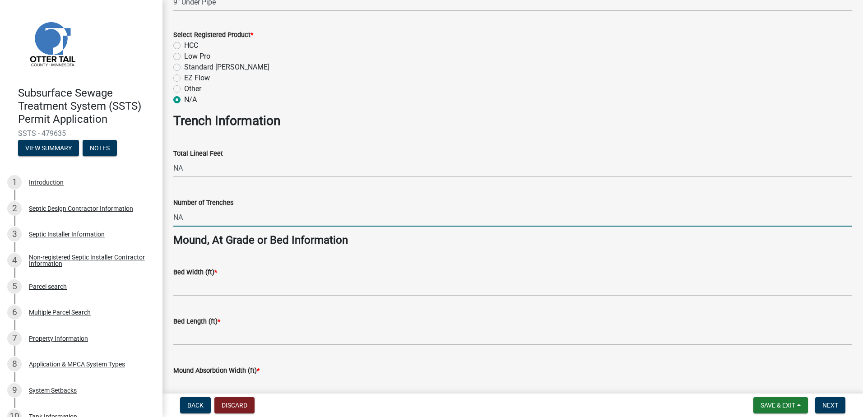
scroll to position [542, 0]
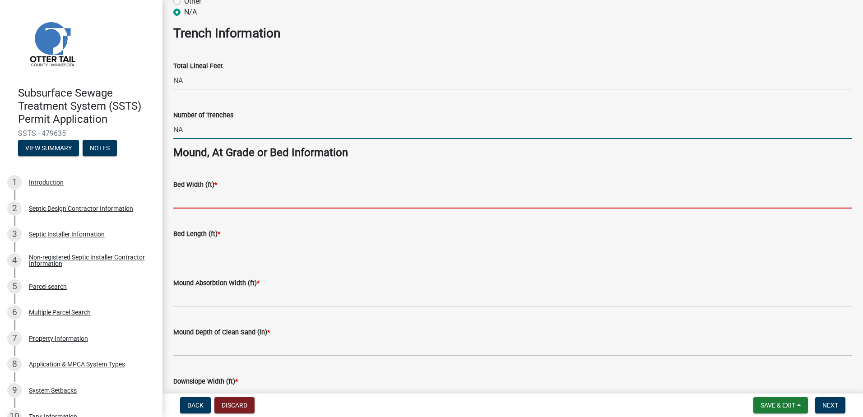
click at [188, 199] on input "Bed Width (ft) *" at bounding box center [512, 199] width 679 height 19
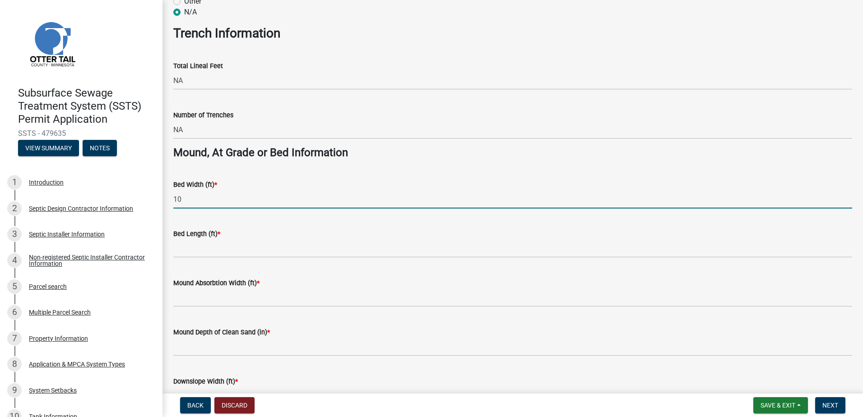
type input "10"
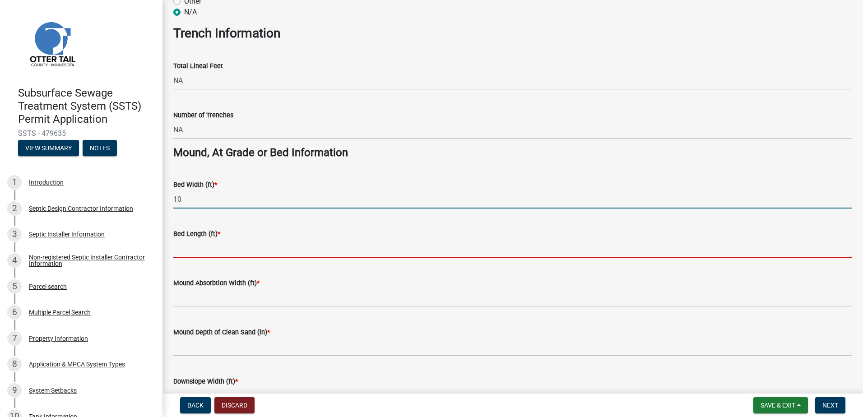
click at [187, 251] on input "Bed Length (ft) *" at bounding box center [512, 248] width 679 height 19
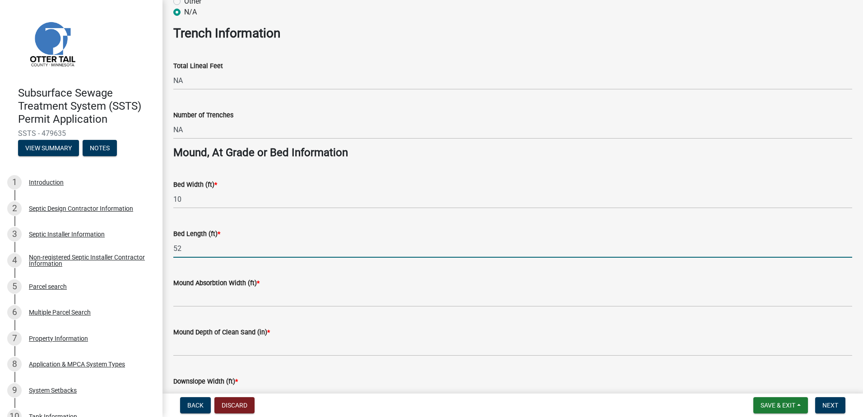
type input "52"
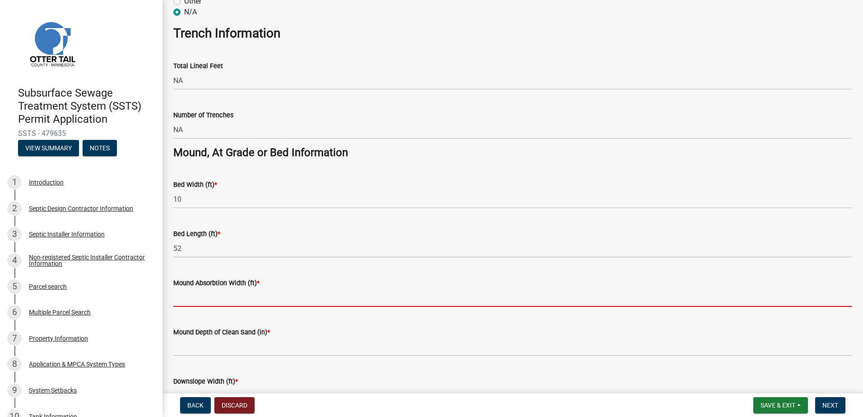
click at [179, 297] on input "Mound Absorbtion Width (ft) *" at bounding box center [512, 297] width 679 height 19
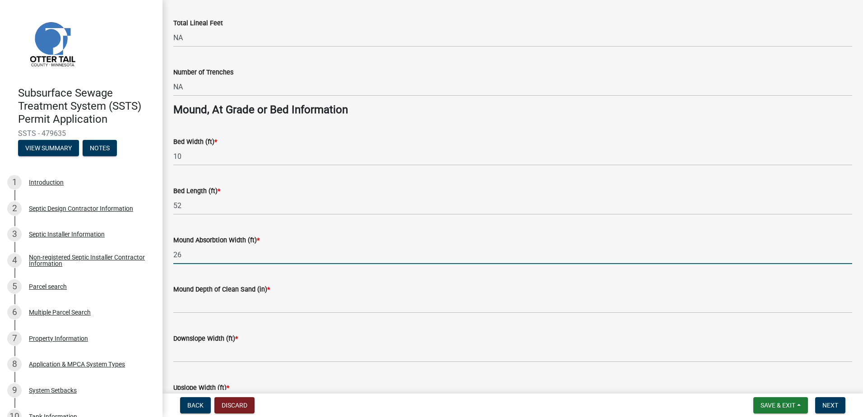
scroll to position [632, 0]
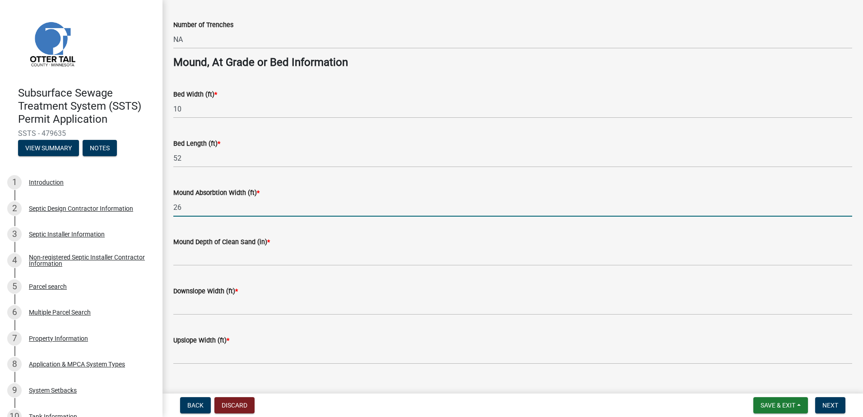
type input "26"
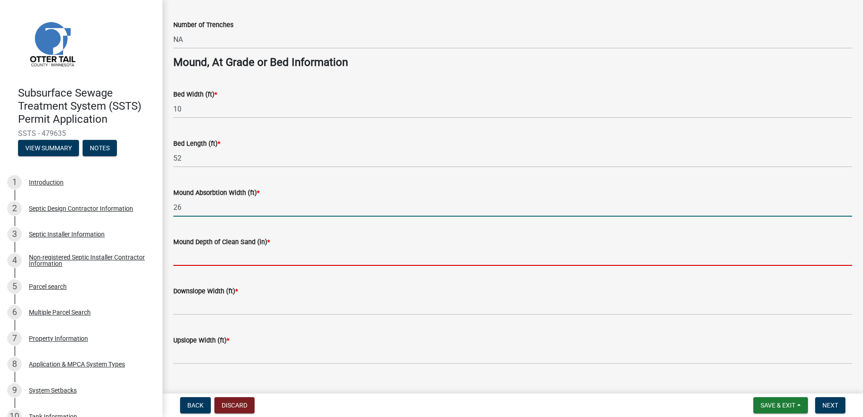
click at [176, 262] on input "Mound Depth of Clean Sand (in) *" at bounding box center [512, 256] width 679 height 19
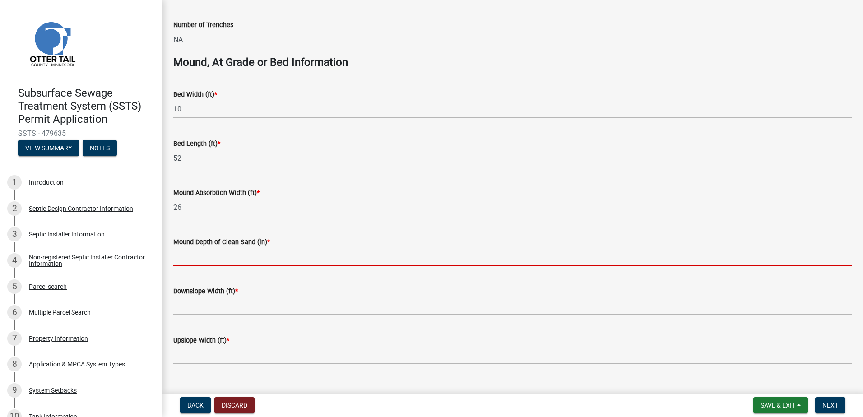
type input "24""
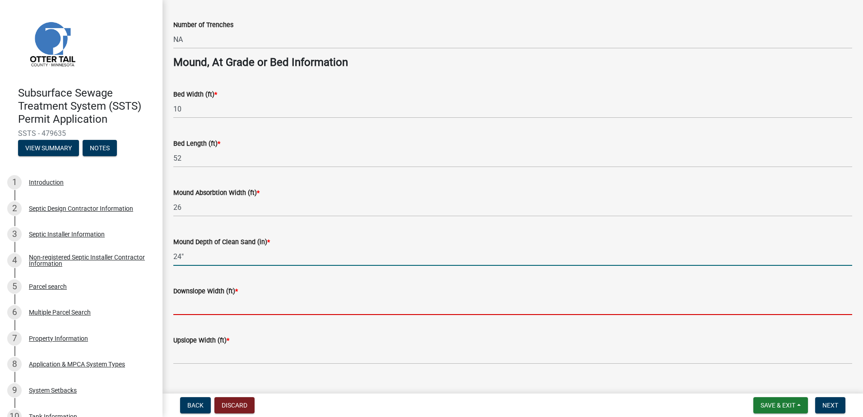
click at [195, 310] on input "Downslope Width (ft) *" at bounding box center [512, 306] width 679 height 19
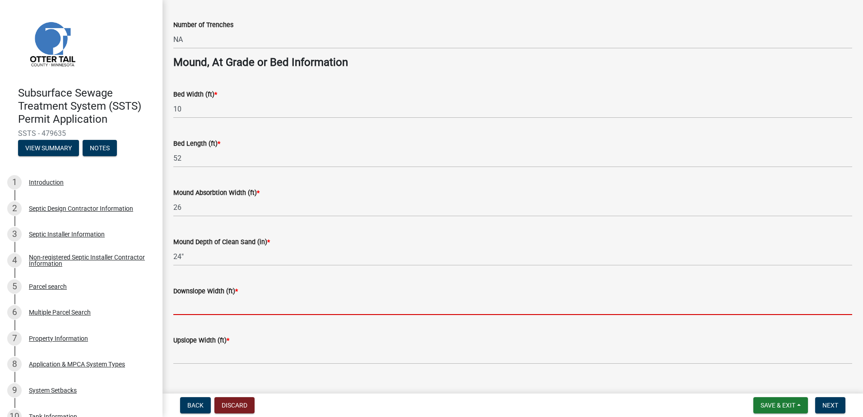
type input "20"
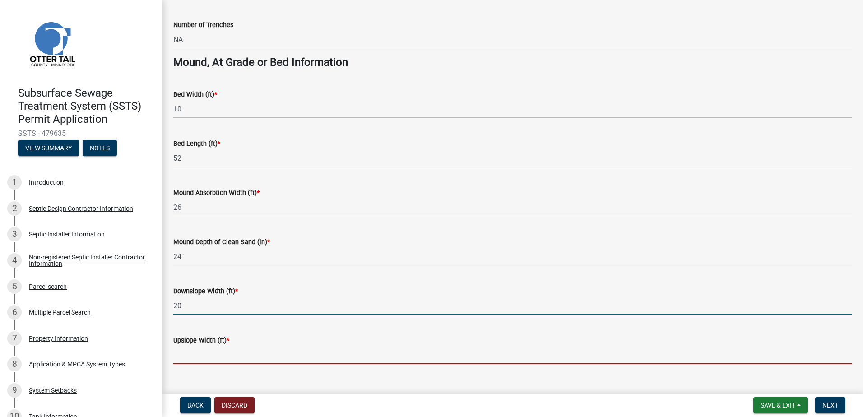
click at [194, 356] on input "Upslope Width (ft) *" at bounding box center [512, 355] width 679 height 19
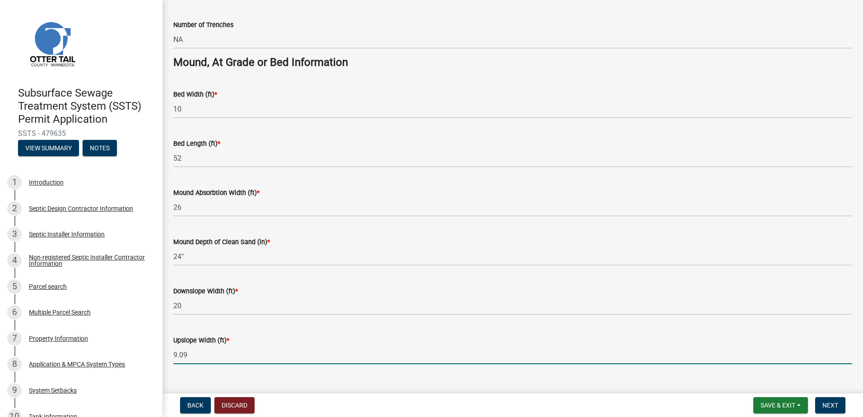
click at [196, 355] on input "9.09" at bounding box center [512, 355] width 679 height 19
type input "9"
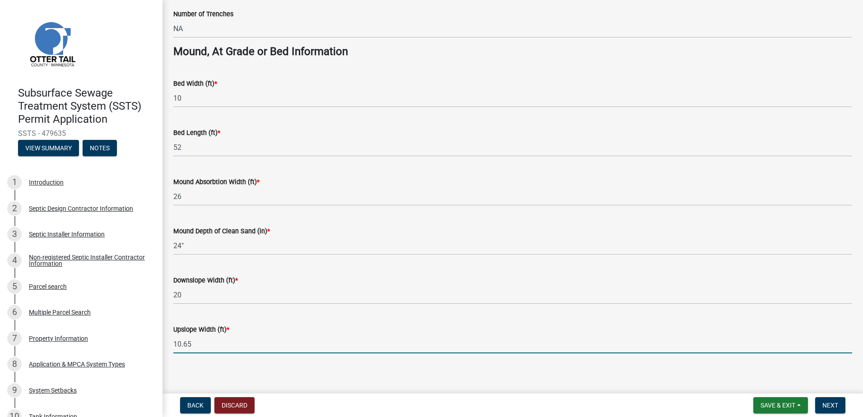
scroll to position [649, 0]
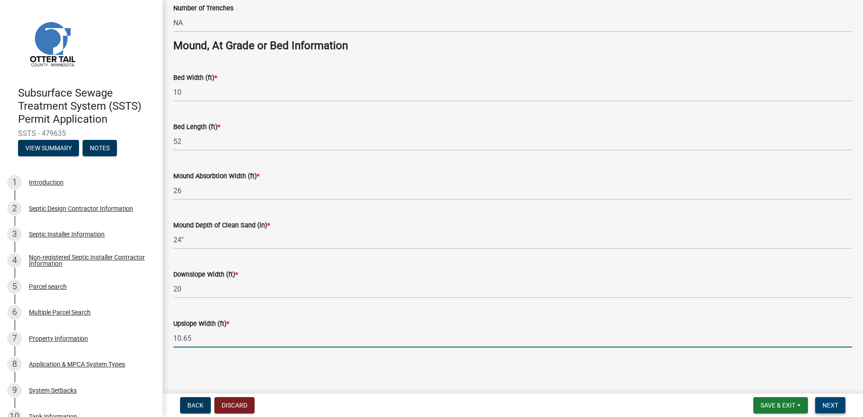
type input "10.65"
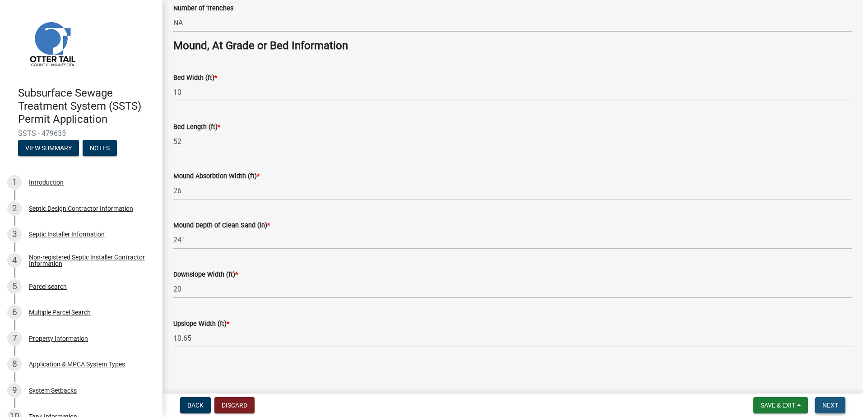
click at [827, 408] on span "Next" at bounding box center [830, 405] width 16 height 7
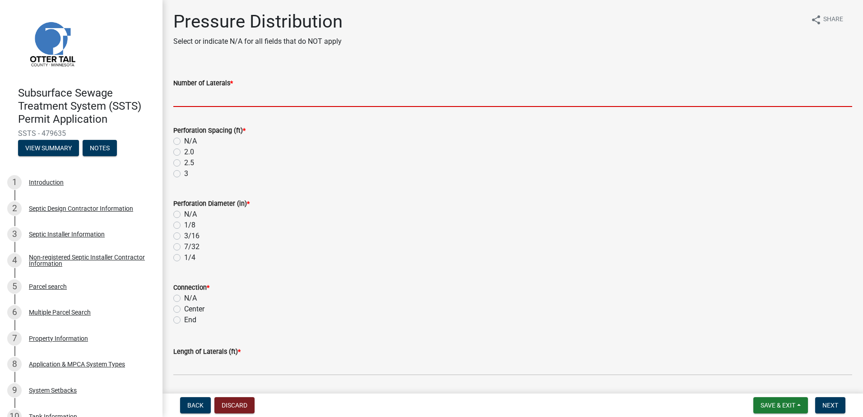
click at [203, 100] on input "Number of Laterals *" at bounding box center [512, 97] width 679 height 19
type input "3"
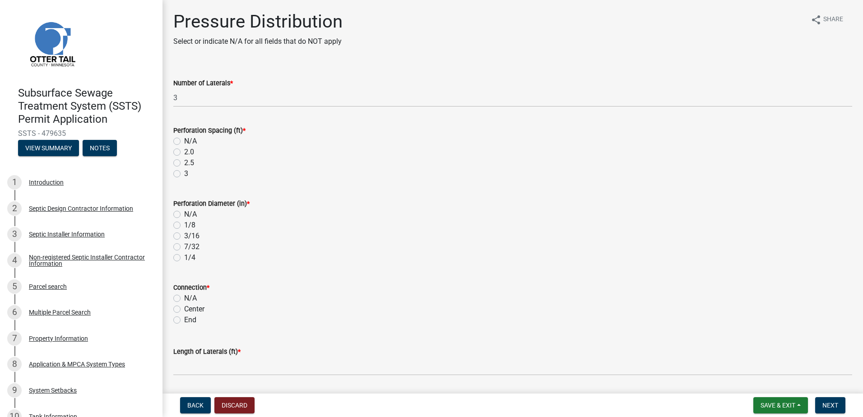
click at [184, 174] on label "3" at bounding box center [186, 173] width 4 height 11
click at [184, 174] on input "3" at bounding box center [187, 171] width 6 height 6
radio input "true"
click at [184, 258] on label "1/4" at bounding box center [189, 257] width 11 height 11
click at [184, 258] on input "1/4" at bounding box center [187, 255] width 6 height 6
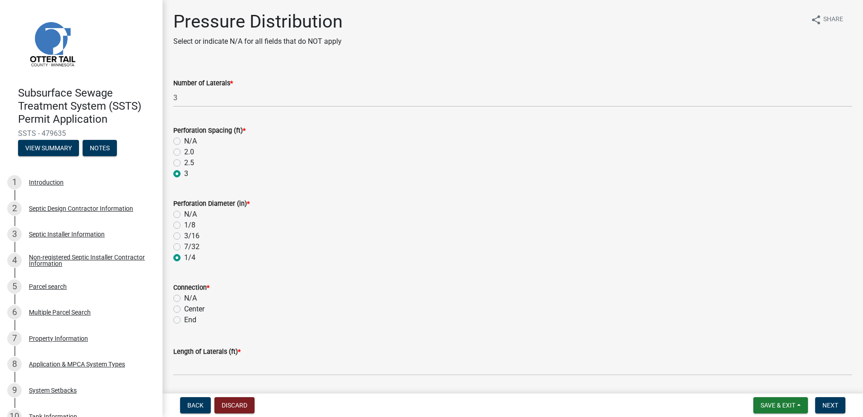
radio input "true"
click at [184, 247] on label "7/32" at bounding box center [191, 247] width 15 height 11
click at [184, 247] on input "7/32" at bounding box center [187, 245] width 6 height 6
radio input "true"
click at [184, 321] on label "End" at bounding box center [190, 320] width 12 height 11
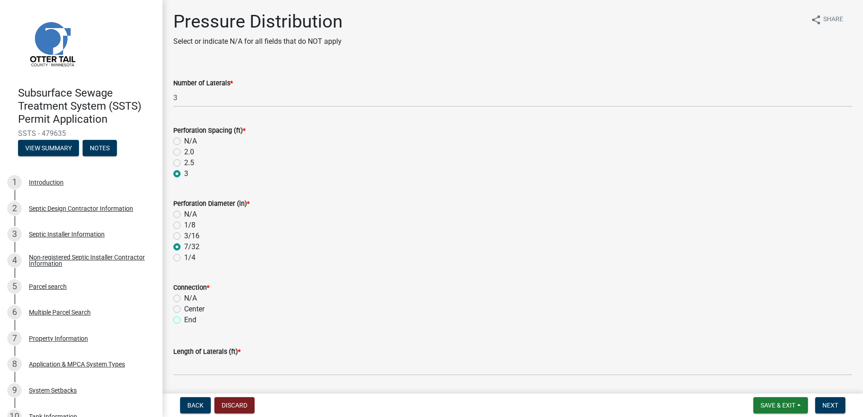
click at [184, 321] on input "End" at bounding box center [187, 318] width 6 height 6
radio input "true"
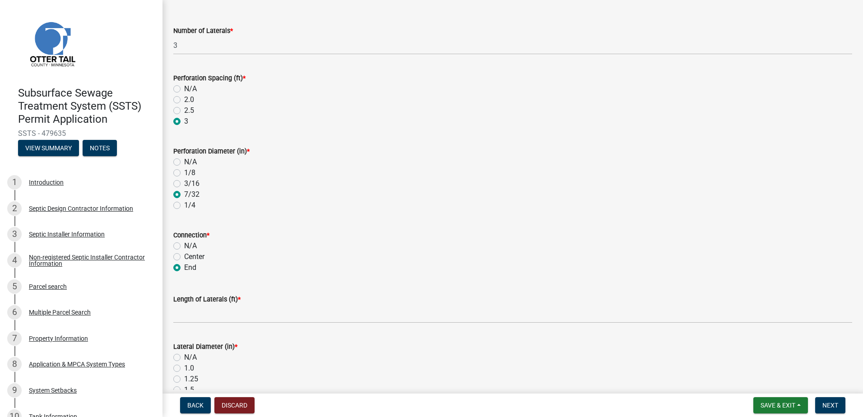
scroll to position [135, 0]
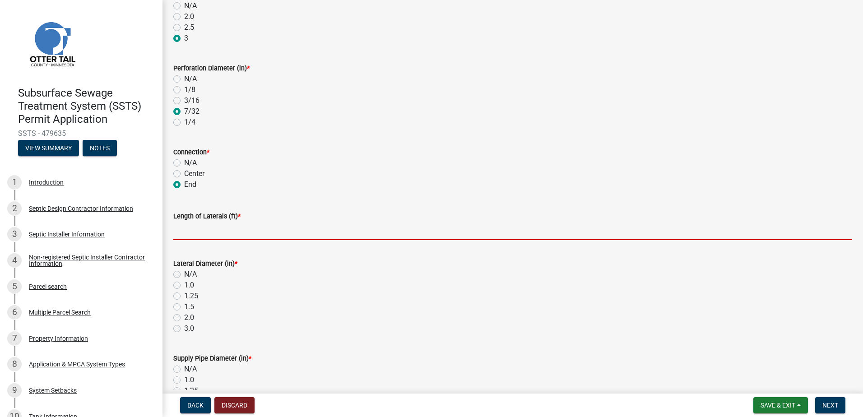
click at [185, 232] on input "Length of Laterals (ft) *" at bounding box center [512, 231] width 679 height 19
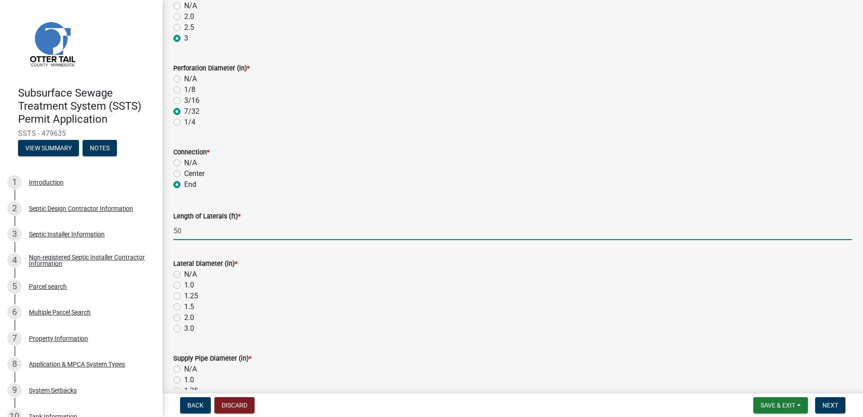
type input "50"
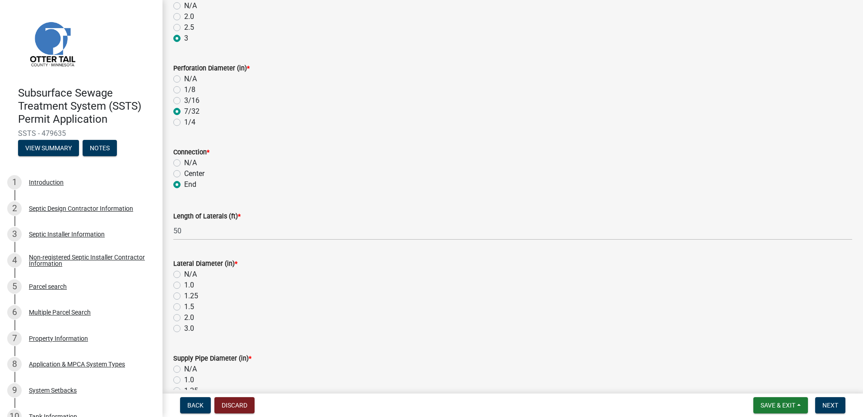
click at [248, 322] on div "2.0" at bounding box center [512, 317] width 679 height 11
click at [184, 306] on label "1.5" at bounding box center [189, 307] width 10 height 11
click at [184, 306] on input "1.5" at bounding box center [187, 305] width 6 height 6
radio input "true"
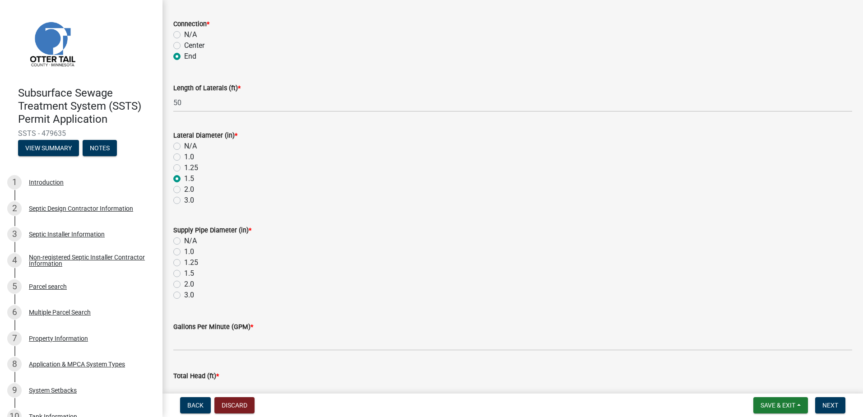
scroll to position [271, 0]
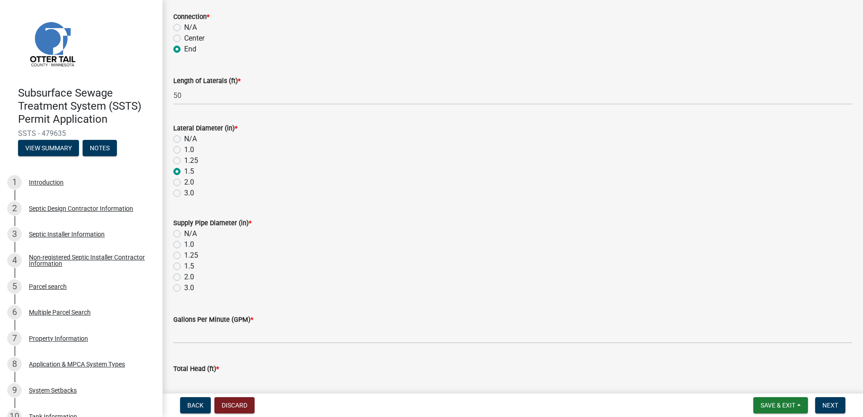
click at [184, 276] on label "2.0" at bounding box center [189, 277] width 10 height 11
click at [184, 276] on input "2.0" at bounding box center [187, 275] width 6 height 6
radio input "true"
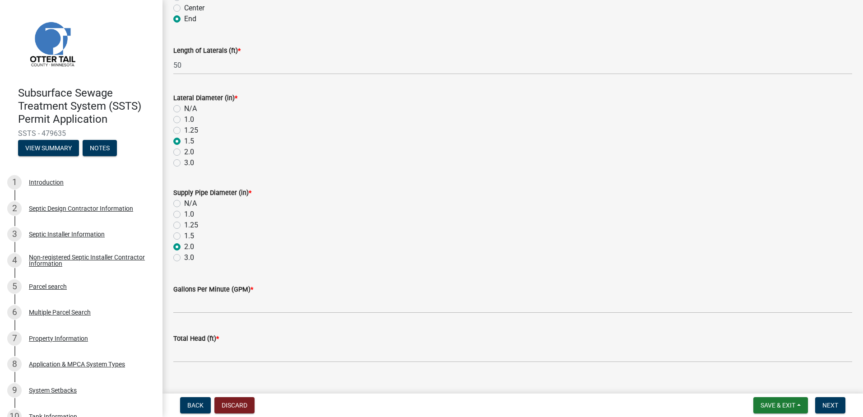
scroll to position [316, 0]
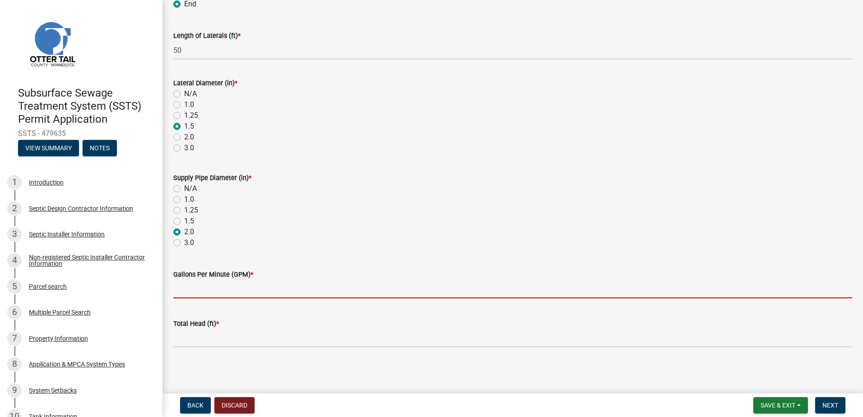
click at [185, 297] on input "Gallons Per Minute (GPM) *" at bounding box center [512, 289] width 679 height 19
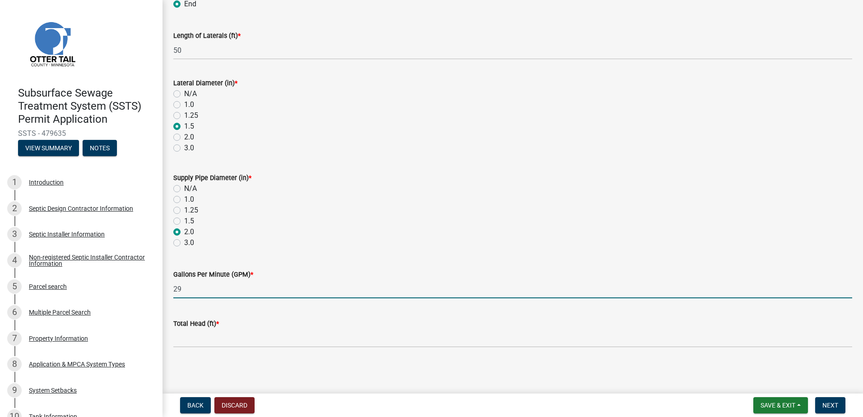
type input "29"
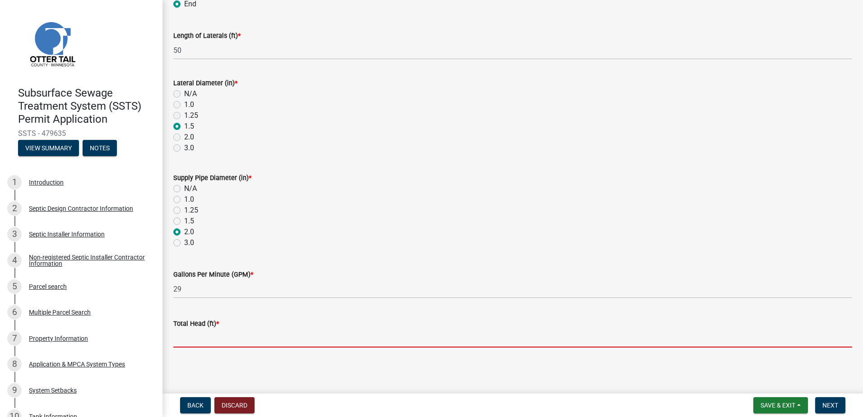
drag, startPoint x: 180, startPoint y: 342, endPoint x: 205, endPoint y: 372, distance: 39.1
click at [186, 345] on input "Total Head (ft) *" at bounding box center [512, 338] width 679 height 19
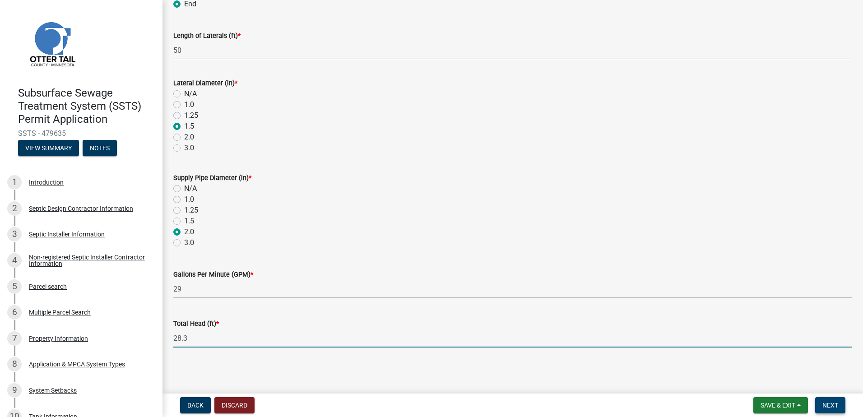
type input "28.3"
click at [832, 402] on span "Next" at bounding box center [830, 405] width 16 height 7
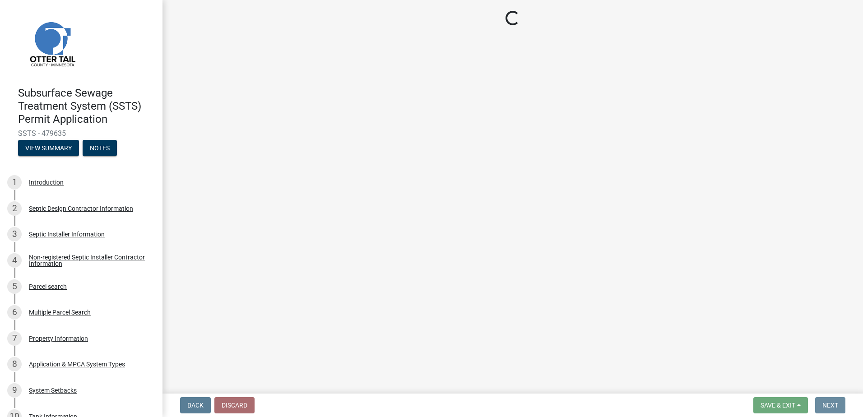
scroll to position [0, 0]
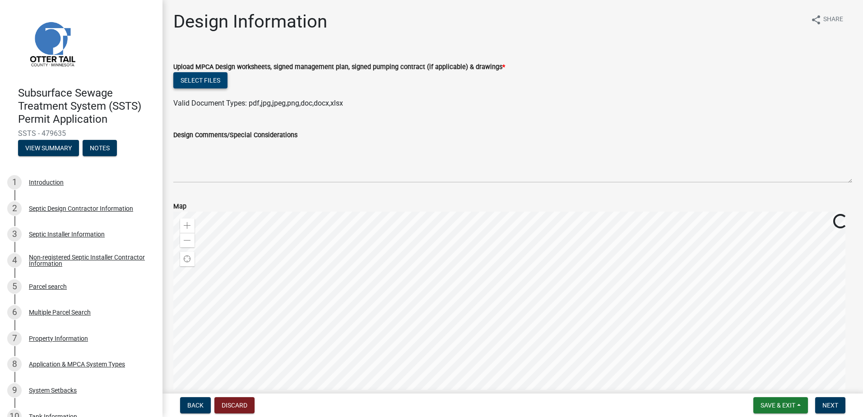
click at [214, 82] on button "Select files" at bounding box center [200, 80] width 54 height 16
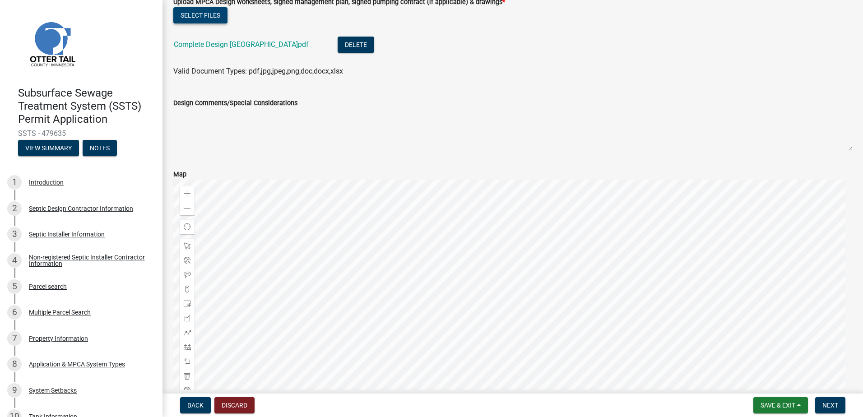
scroll to position [124, 0]
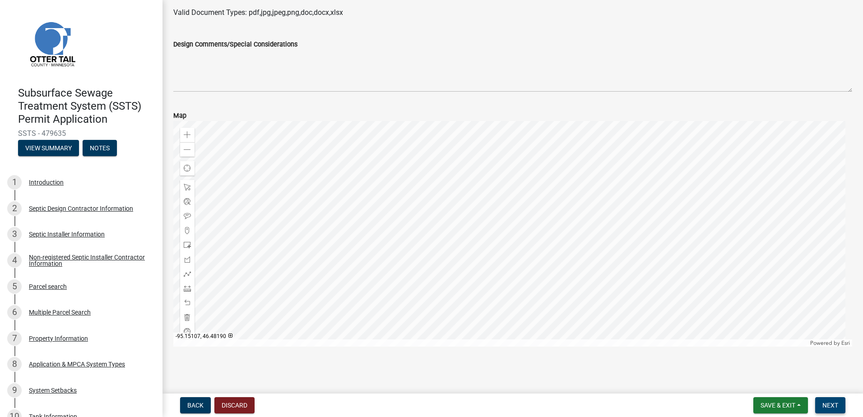
click at [823, 404] on span "Next" at bounding box center [830, 405] width 16 height 7
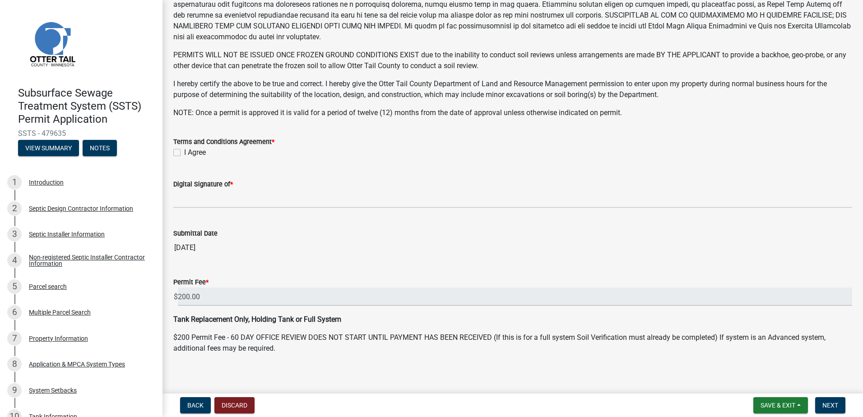
scroll to position [173, 0]
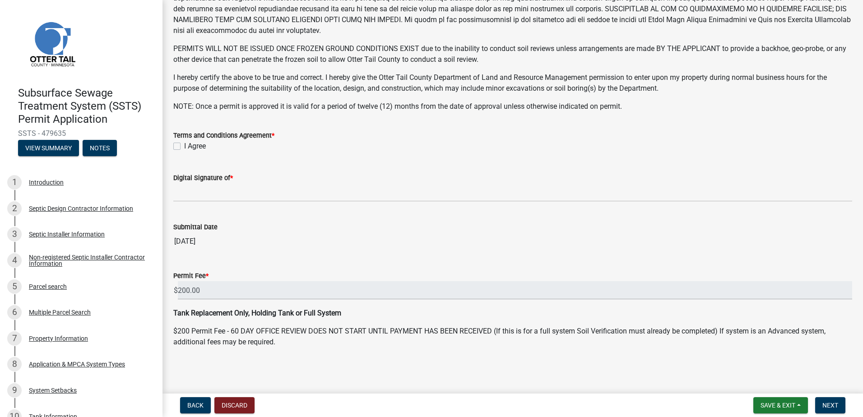
click at [184, 146] on label "I Agree" at bounding box center [195, 146] width 22 height 11
click at [184, 146] on input "I Agree" at bounding box center [187, 144] width 6 height 6
checkbox input "true"
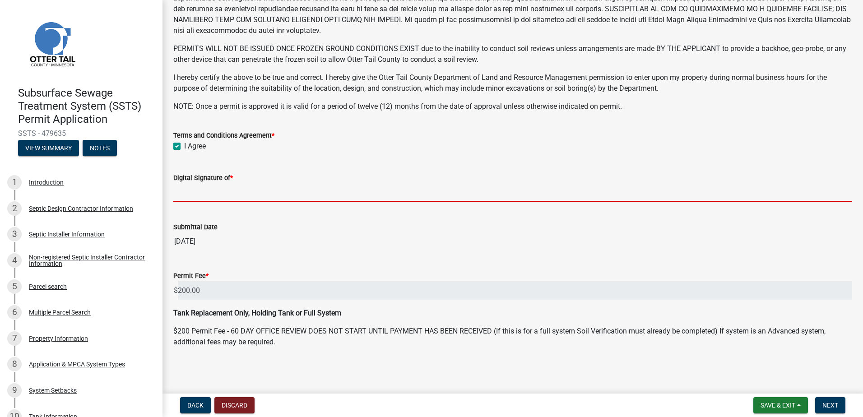
click at [198, 197] on input "Digital Signature of *" at bounding box center [512, 192] width 679 height 19
type input "[PERSON_NAME]"
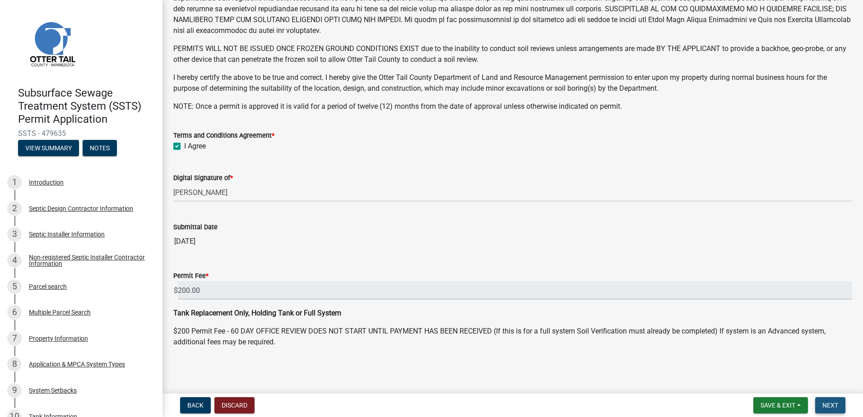
click at [823, 406] on span "Next" at bounding box center [830, 405] width 16 height 7
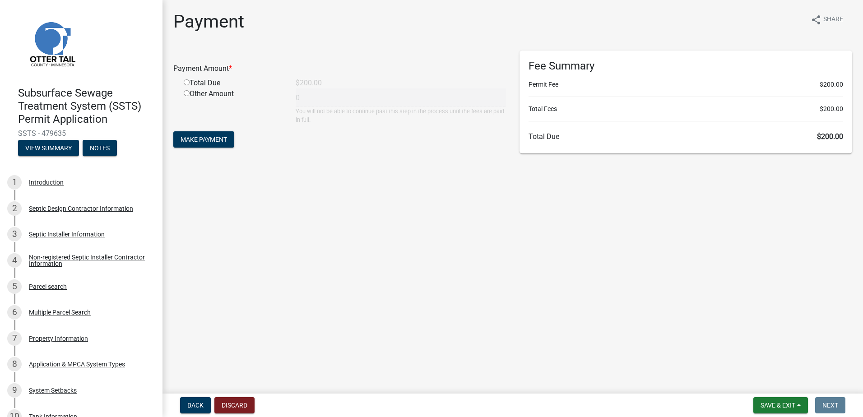
click at [186, 83] on input "radio" at bounding box center [187, 82] width 6 height 6
radio input "true"
type input "200"
click at [193, 140] on span "Make Payment" at bounding box center [204, 139] width 46 height 7
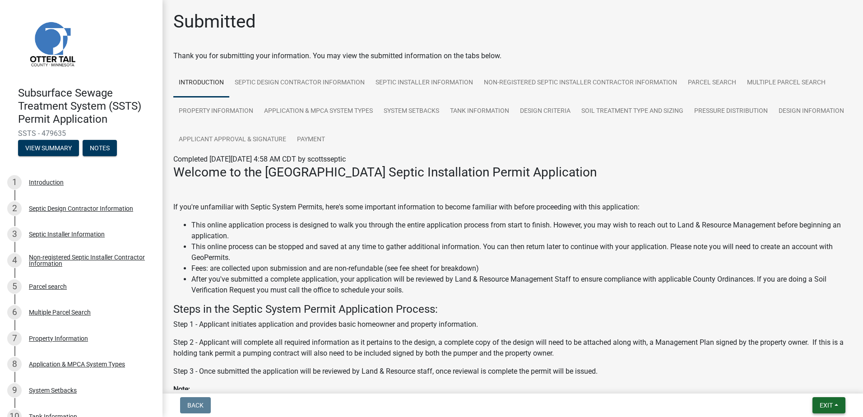
click at [834, 404] on button "Exit" at bounding box center [829, 405] width 33 height 16
click at [813, 382] on button "Save & Exit" at bounding box center [809, 382] width 72 height 22
